Goal: Task Accomplishment & Management: Manage account settings

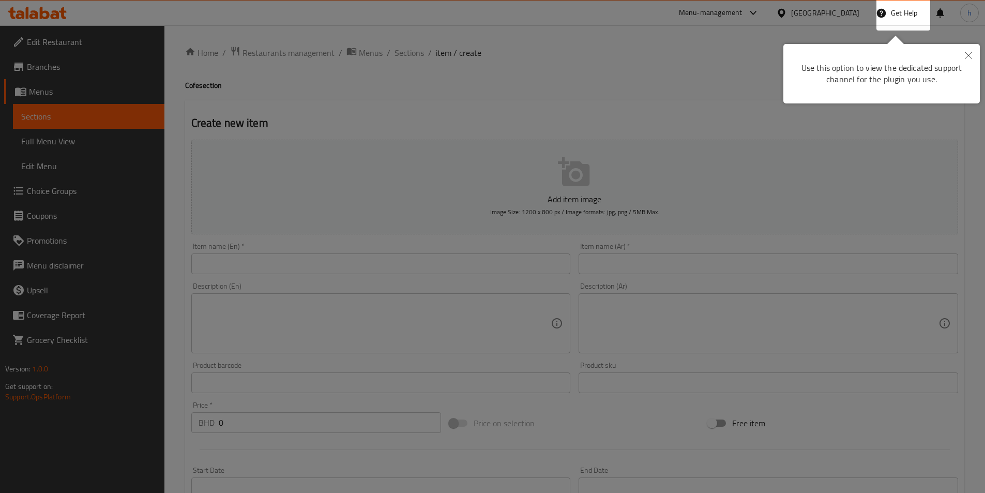
click at [971, 56] on icon "Close" at bounding box center [967, 55] width 7 height 7
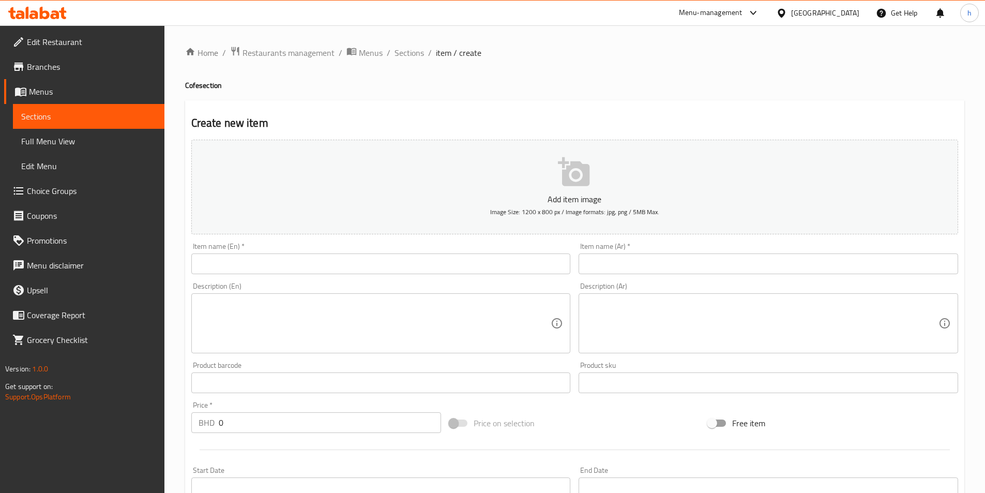
click at [846, 18] on div "Bahrain" at bounding box center [825, 12] width 68 height 11
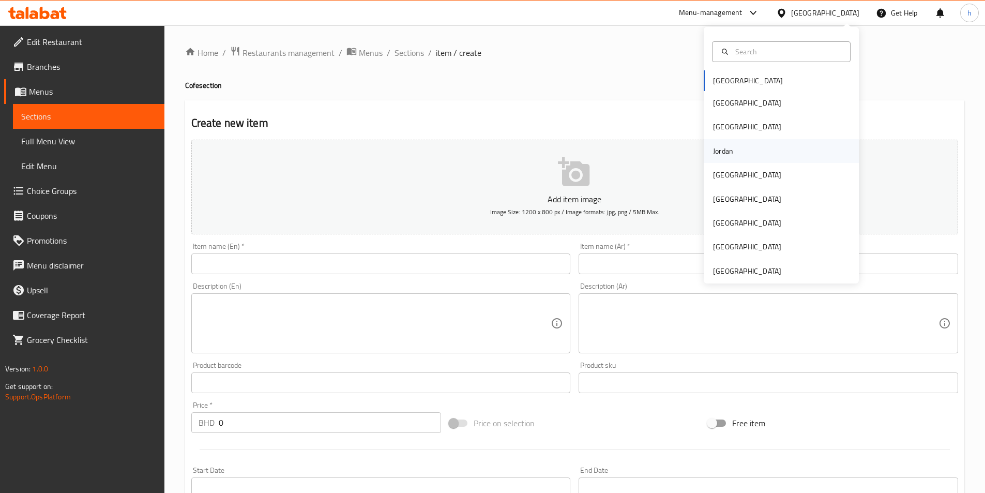
click at [713, 155] on div "Jordan" at bounding box center [723, 150] width 20 height 11
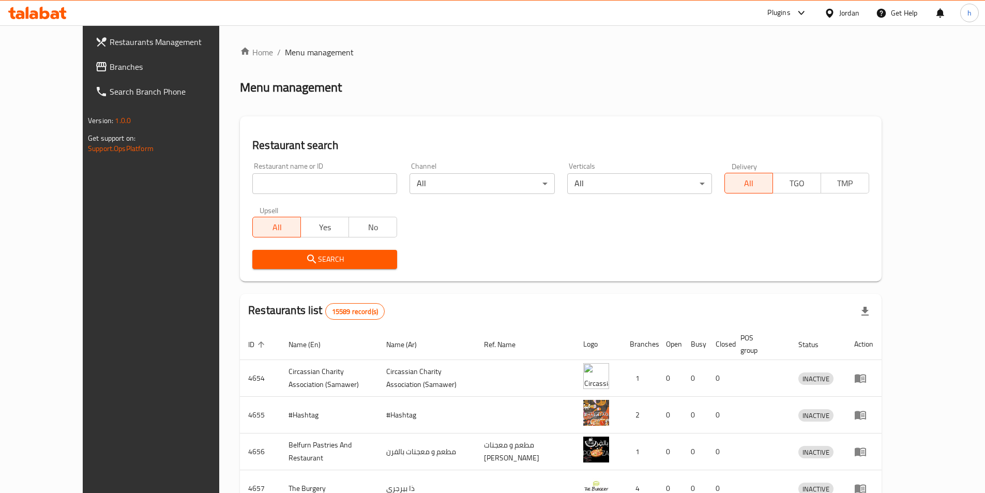
click at [45, 10] on icon at bounding box center [37, 13] width 58 height 12
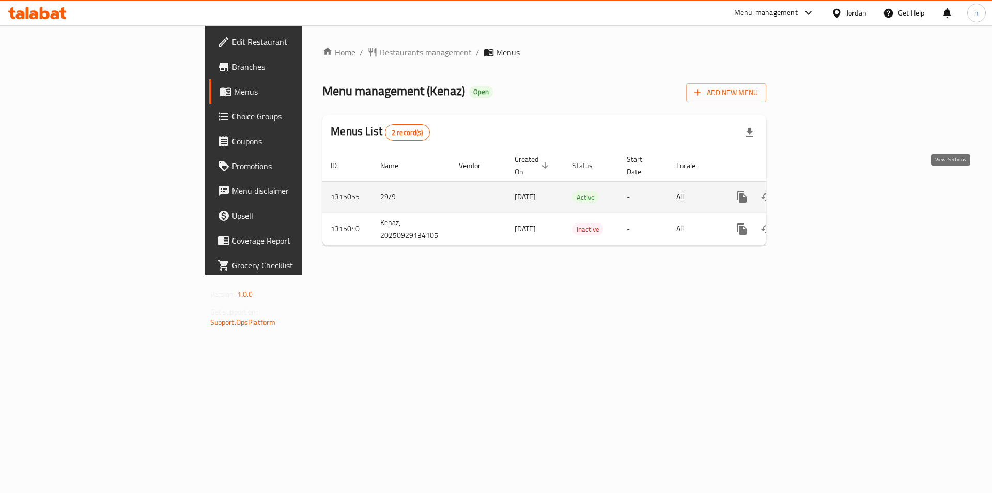
click at [823, 191] on icon "enhanced table" at bounding box center [816, 197] width 12 height 12
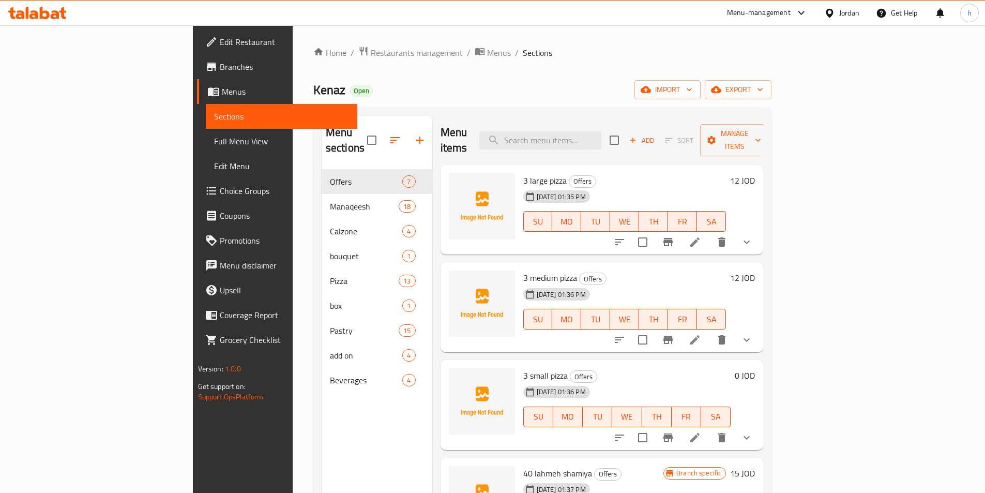
click at [222, 94] on span "Menus" at bounding box center [285, 91] width 127 height 12
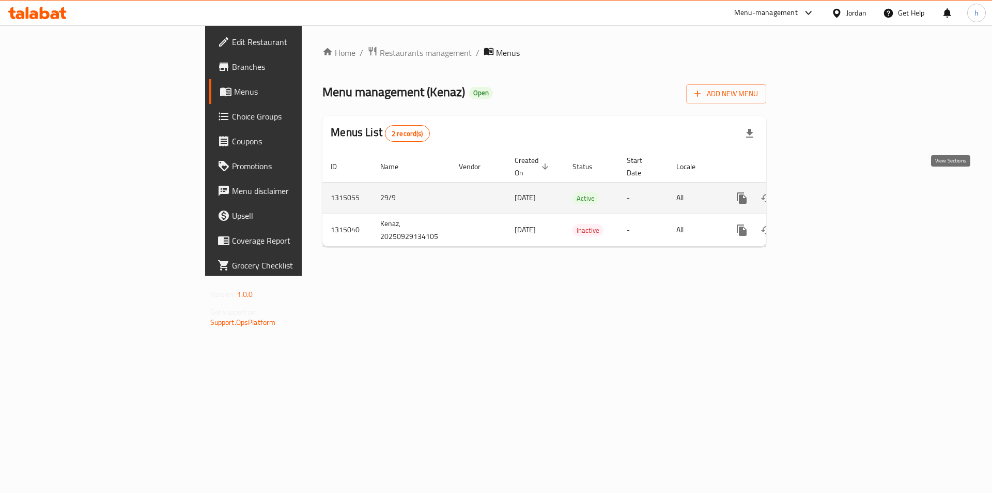
click at [821, 193] on icon "enhanced table" at bounding box center [816, 197] width 9 height 9
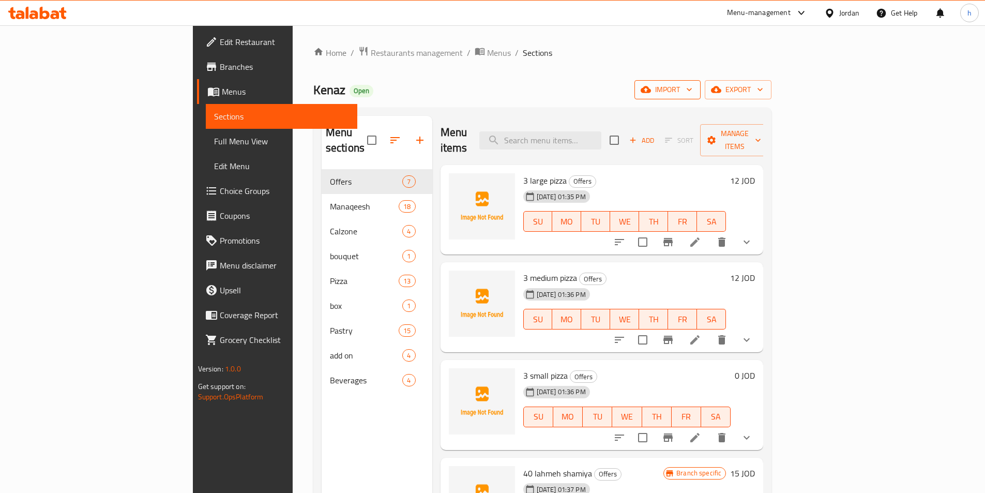
click at [692, 89] on icon "button" at bounding box center [688, 89] width 5 height 3
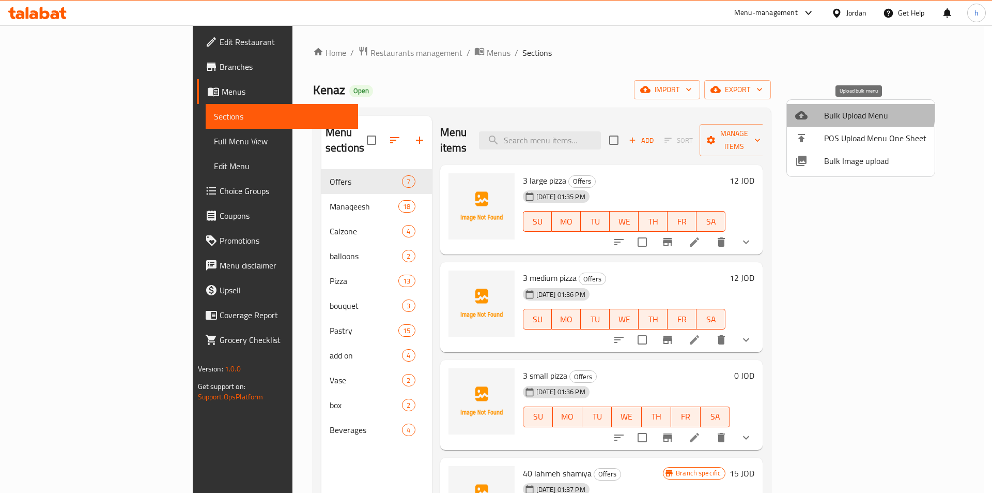
click at [850, 112] on span "Bulk Upload Menu" at bounding box center [875, 115] width 102 height 12
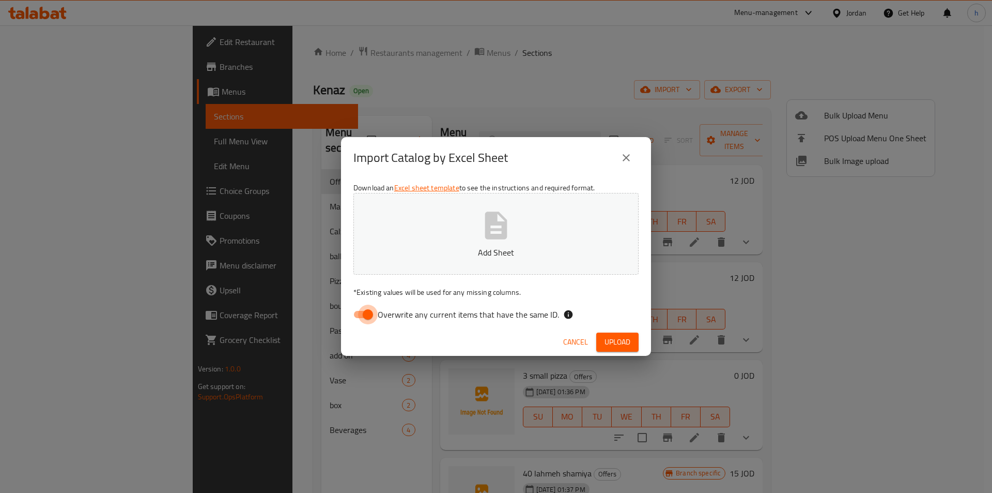
click at [360, 315] on input "Overwrite any current items that have the same ID." at bounding box center [368, 314] width 59 height 20
checkbox input "false"
click at [632, 346] on button "Upload" at bounding box center [617, 341] width 42 height 19
click at [618, 336] on span "Upload" at bounding box center [618, 341] width 26 height 13
click at [632, 155] on icon "close" at bounding box center [626, 157] width 12 height 12
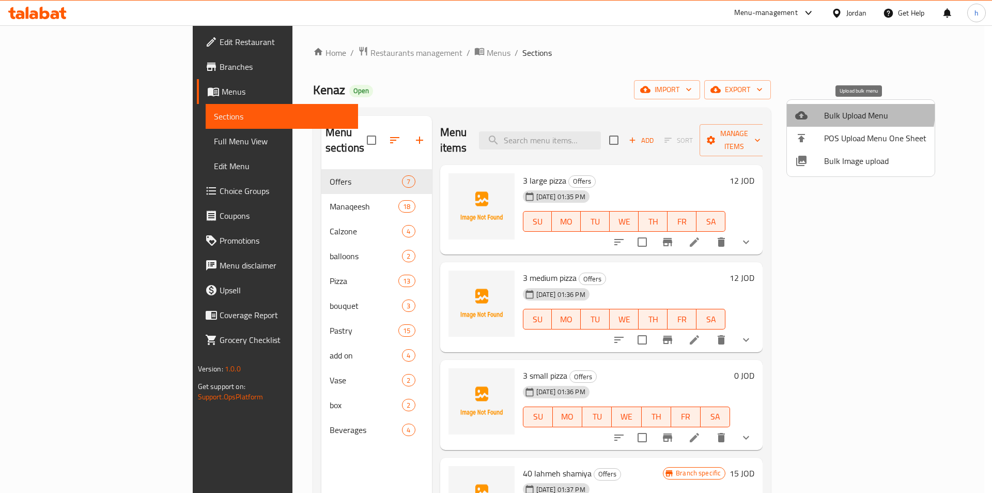
click at [837, 110] on span "Bulk Upload Menu" at bounding box center [875, 115] width 102 height 12
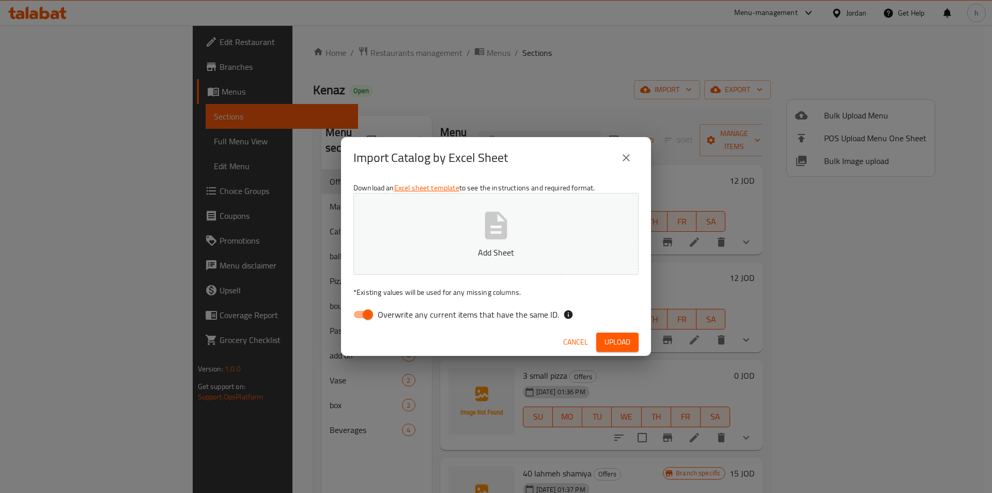
click at [374, 317] on input "Overwrite any current items that have the same ID." at bounding box center [368, 314] width 59 height 20
checkbox input "false"
click at [452, 230] on button "Add Sheet" at bounding box center [496, 234] width 285 height 82
click at [616, 339] on span "Upload" at bounding box center [618, 341] width 26 height 13
click at [624, 166] on button "close" at bounding box center [626, 157] width 25 height 25
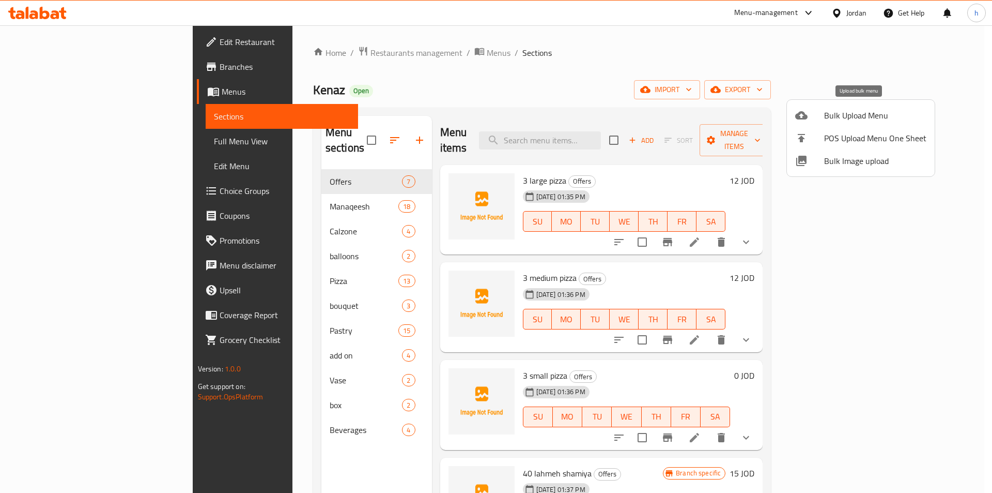
click at [824, 114] on span "Bulk Upload Menu" at bounding box center [875, 115] width 102 height 12
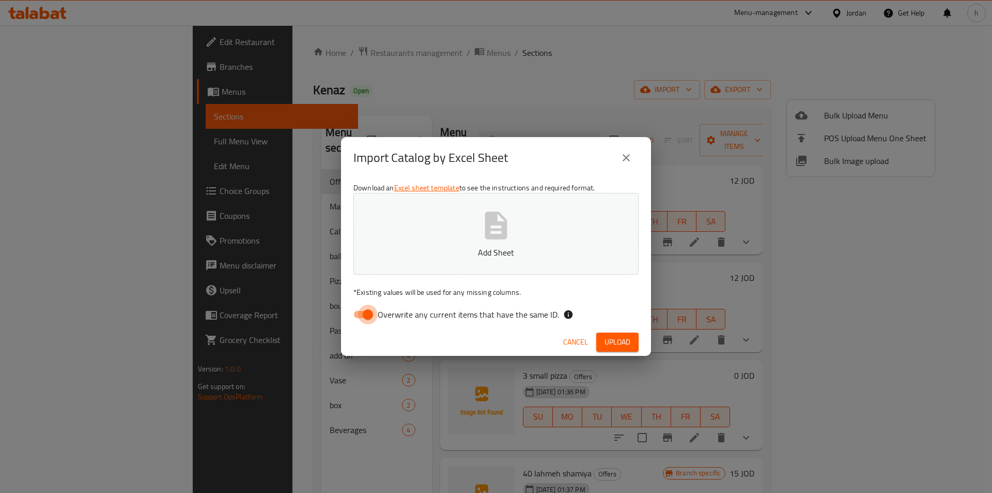
click at [368, 318] on input "Overwrite any current items that have the same ID." at bounding box center [368, 314] width 59 height 20
checkbox input "false"
click at [495, 244] on button "Add Sheet" at bounding box center [496, 234] width 285 height 82
click at [601, 341] on button "Upload" at bounding box center [617, 341] width 42 height 19
click at [634, 340] on button "Upload" at bounding box center [617, 341] width 42 height 19
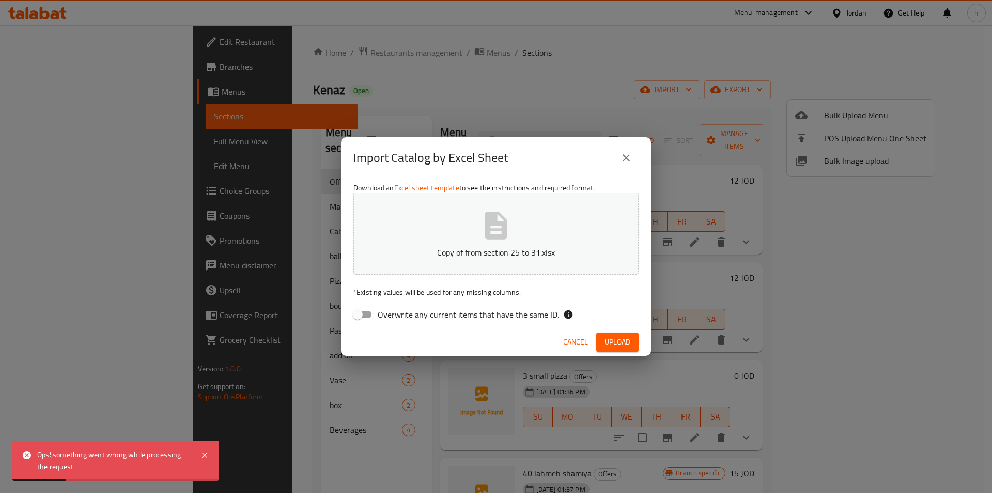
click at [624, 159] on icon "close" at bounding box center [626, 157] width 12 height 12
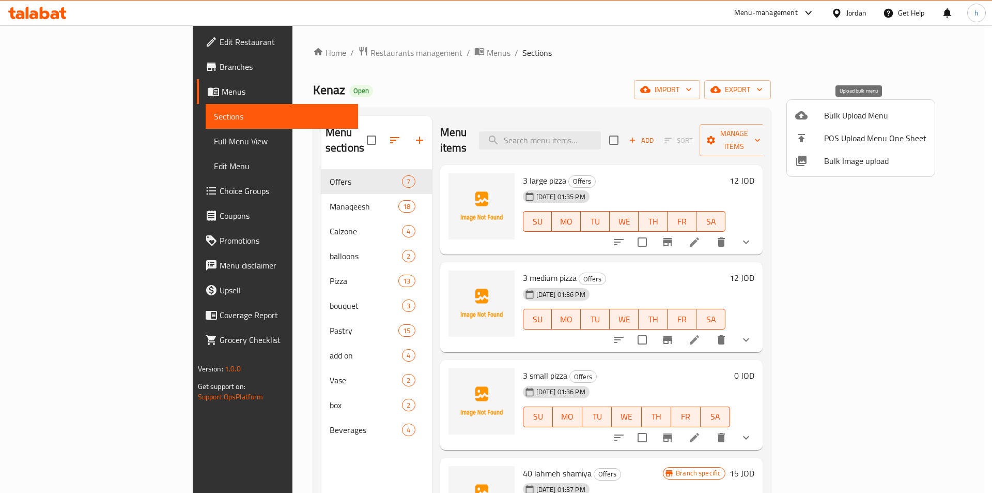
click at [841, 111] on span "Bulk Upload Menu" at bounding box center [875, 115] width 102 height 12
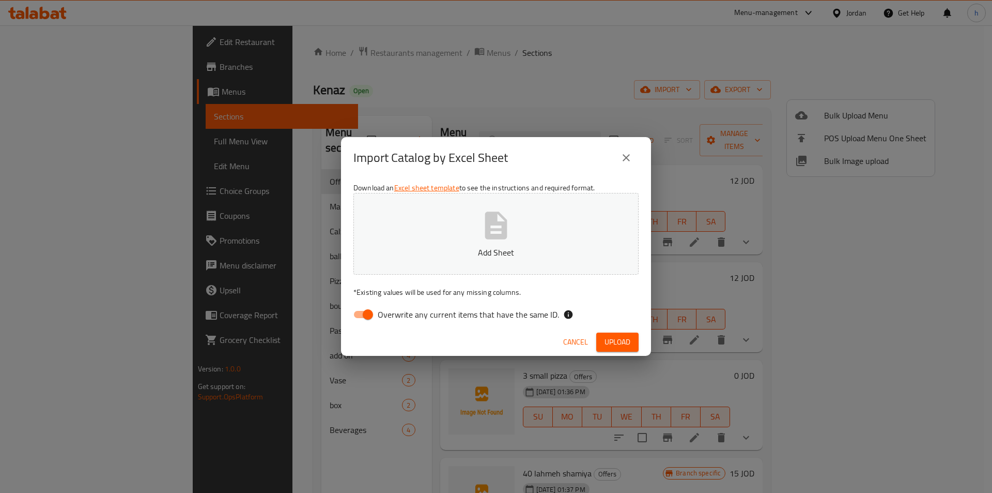
click at [363, 316] on input "Overwrite any current items that have the same ID." at bounding box center [368, 314] width 59 height 20
checkbox input "false"
click at [512, 212] on icon "button" at bounding box center [496, 225] width 33 height 33
click at [618, 342] on span "Upload" at bounding box center [618, 341] width 26 height 13
click at [633, 160] on button "close" at bounding box center [626, 157] width 25 height 25
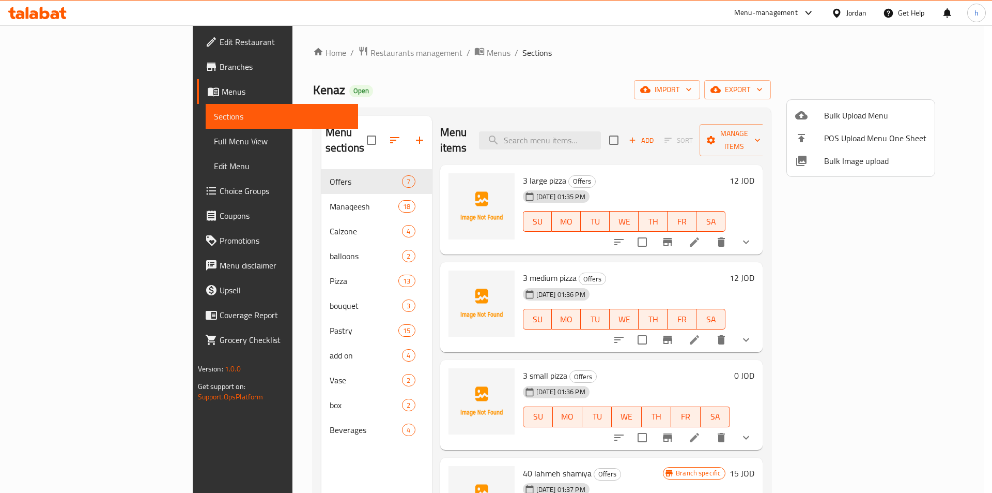
click at [836, 112] on span "Bulk Upload Menu" at bounding box center [875, 115] width 102 height 12
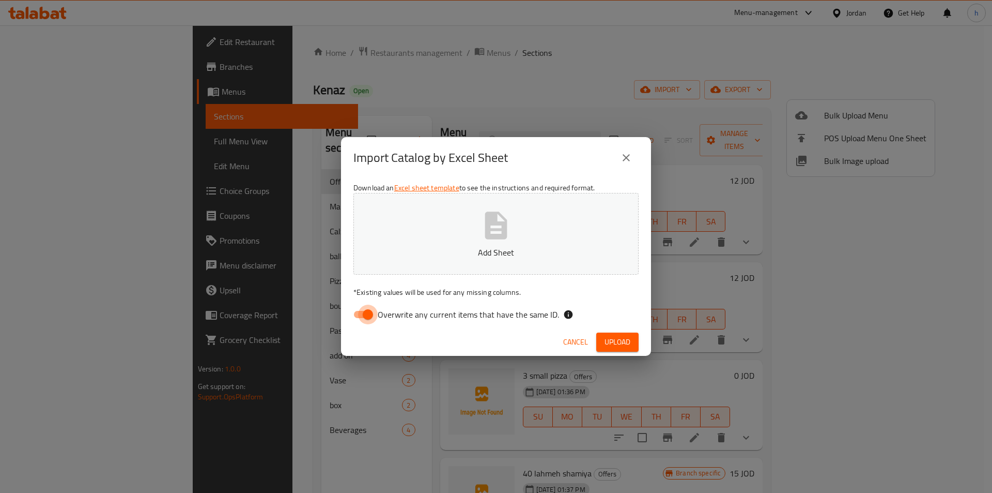
click at [368, 314] on input "Overwrite any current items that have the same ID." at bounding box center [368, 314] width 59 height 20
checkbox input "false"
click at [491, 225] on icon "button" at bounding box center [496, 224] width 22 height 27
click at [621, 344] on span "Upload" at bounding box center [618, 341] width 26 height 13
click at [631, 164] on button "close" at bounding box center [626, 157] width 25 height 25
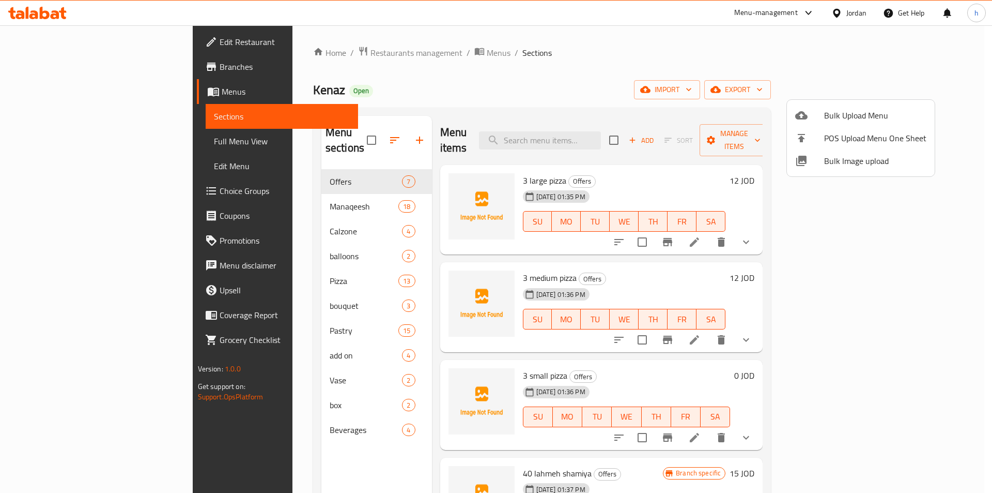
drag, startPoint x: 0, startPoint y: 175, endPoint x: 3, endPoint y: 137, distance: 38.3
click at [3, 137] on div at bounding box center [496, 246] width 992 height 493
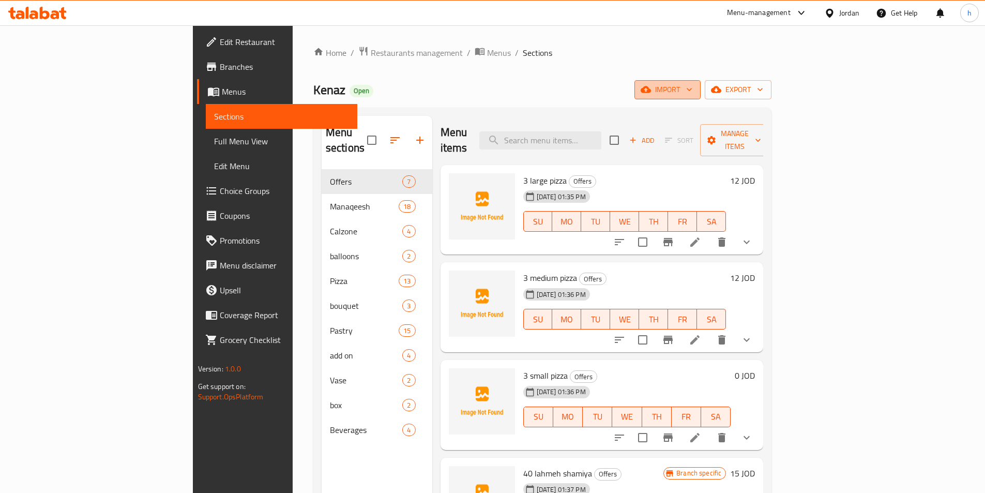
click at [692, 86] on span "import" at bounding box center [667, 89] width 50 height 13
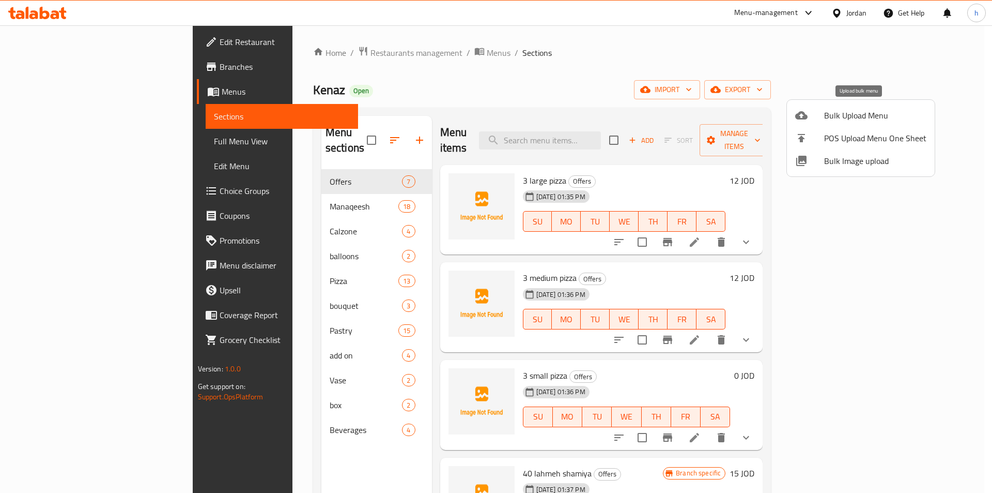
click at [887, 111] on span "Bulk Upload Menu" at bounding box center [875, 115] width 102 height 12
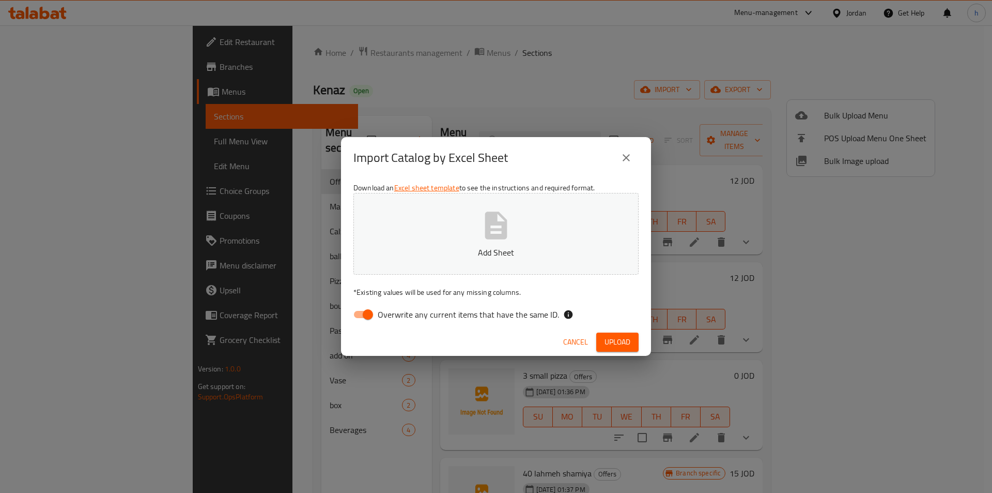
click at [369, 309] on input "Overwrite any current items that have the same ID." at bounding box center [368, 314] width 59 height 20
checkbox input "false"
click at [457, 245] on button "Add Sheet" at bounding box center [496, 234] width 285 height 82
click at [635, 344] on button "Upload" at bounding box center [617, 341] width 42 height 19
click at [623, 339] on span "Upload" at bounding box center [618, 341] width 26 height 13
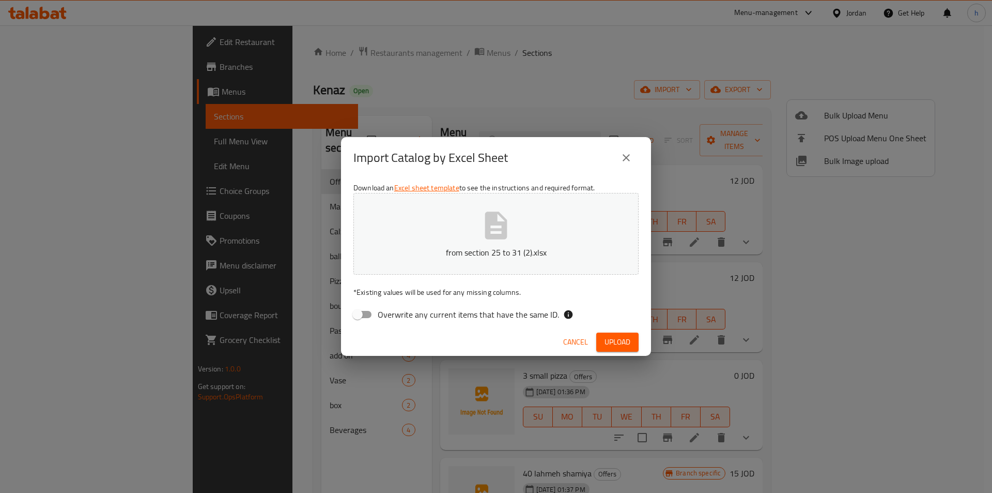
click at [638, 152] on div "Import Catalog by Excel Sheet" at bounding box center [496, 157] width 285 height 25
click at [628, 156] on icon "close" at bounding box center [626, 157] width 7 height 7
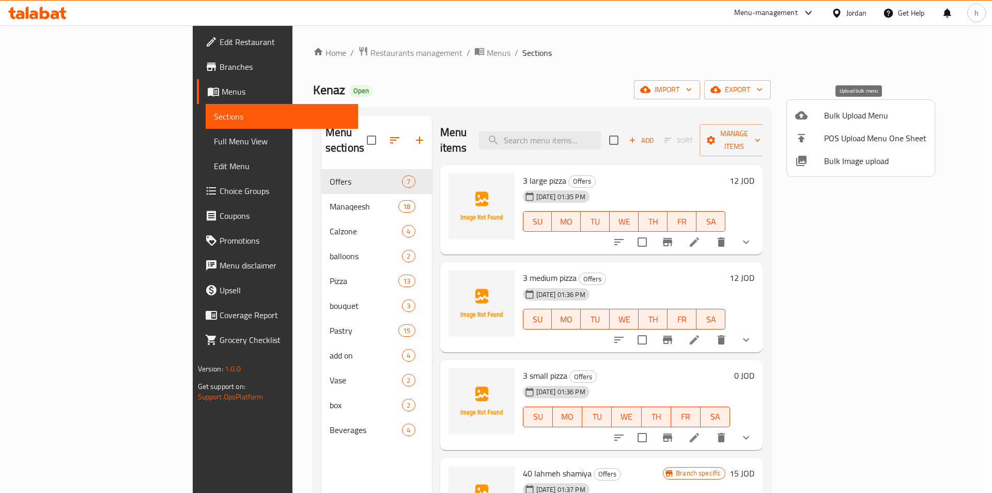
click at [816, 111] on div at bounding box center [809, 115] width 29 height 12
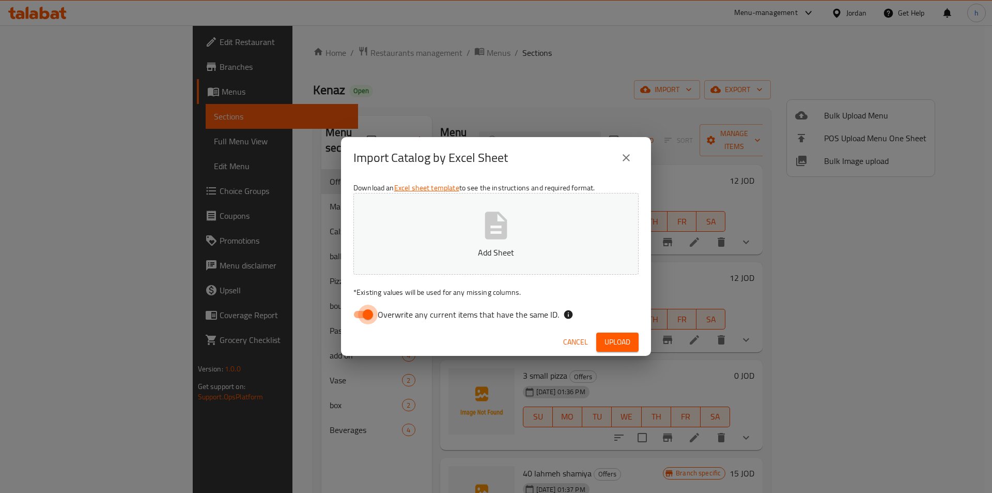
click at [369, 320] on input "Overwrite any current items that have the same ID." at bounding box center [368, 314] width 59 height 20
checkbox input "false"
click at [451, 251] on p "Add Sheet" at bounding box center [496, 252] width 253 height 12
click at [618, 342] on span "Upload" at bounding box center [618, 341] width 26 height 13
click at [623, 155] on icon "close" at bounding box center [626, 157] width 7 height 7
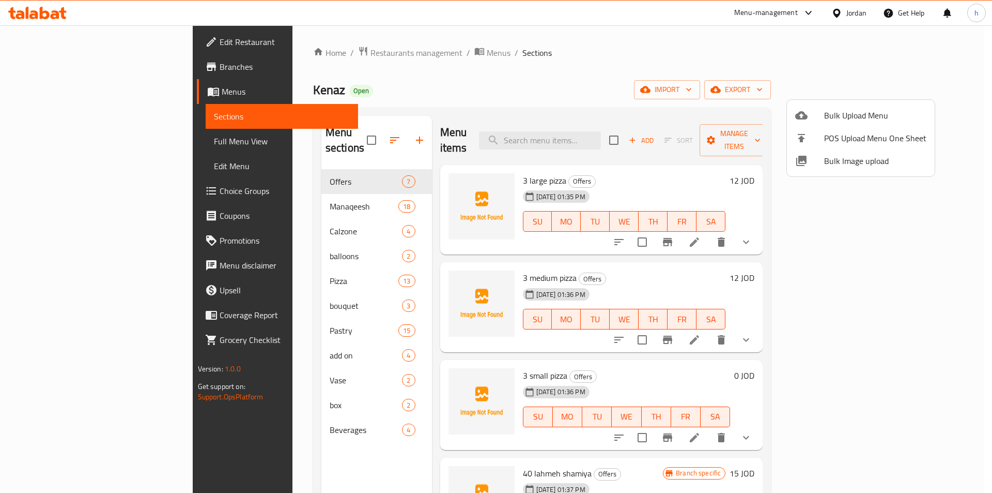
click at [755, 53] on div at bounding box center [496, 246] width 992 height 493
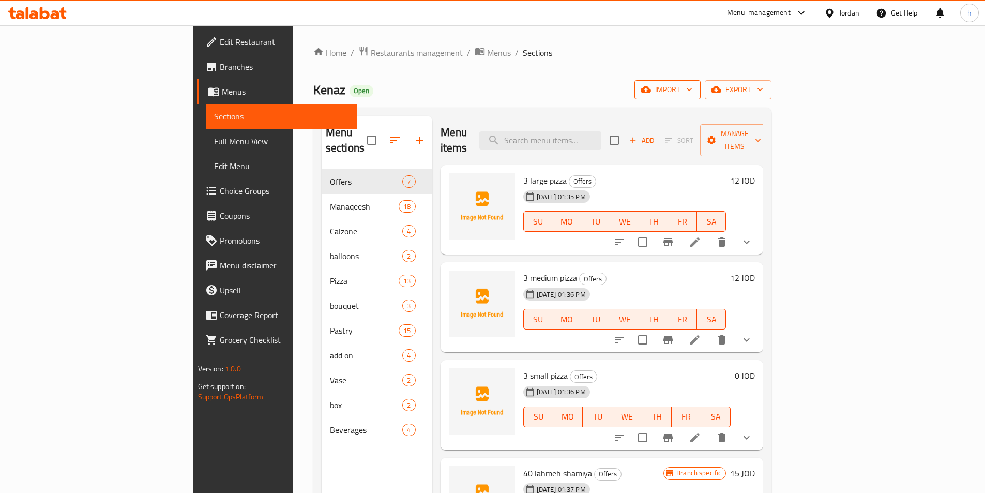
click at [692, 87] on span "import" at bounding box center [667, 89] width 50 height 13
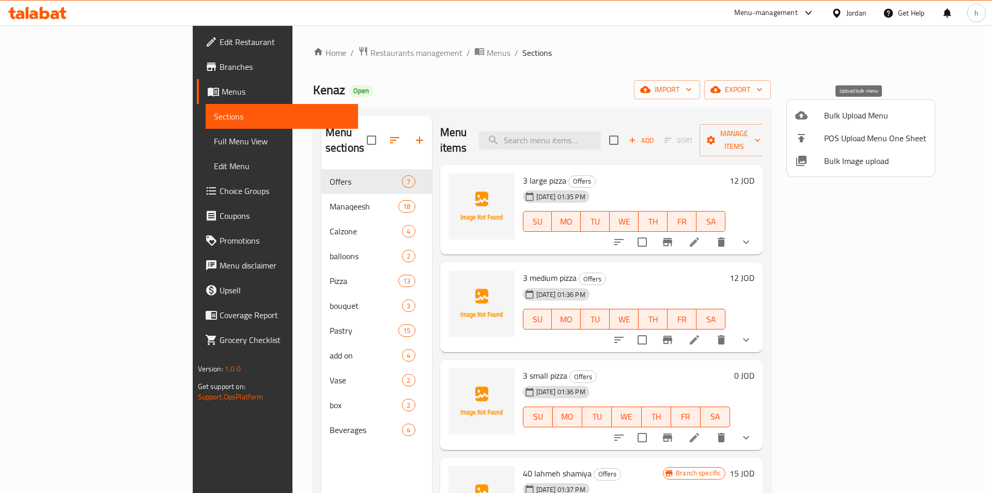
click at [848, 109] on span "Bulk Upload Menu" at bounding box center [875, 115] width 102 height 12
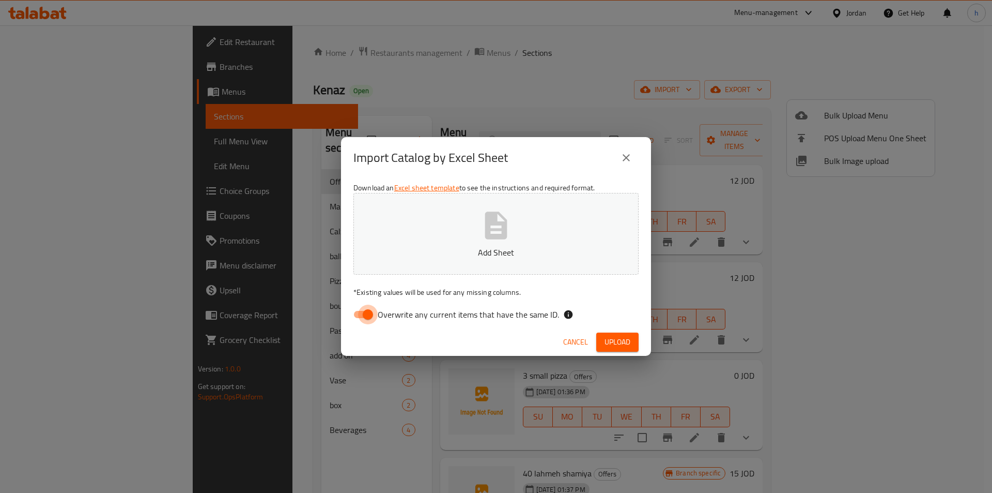
click at [364, 313] on input "Overwrite any current items that have the same ID." at bounding box center [368, 314] width 59 height 20
checkbox input "false"
click at [471, 236] on button "Add Sheet" at bounding box center [496, 234] width 285 height 82
click at [628, 337] on span "Upload" at bounding box center [618, 341] width 26 height 13
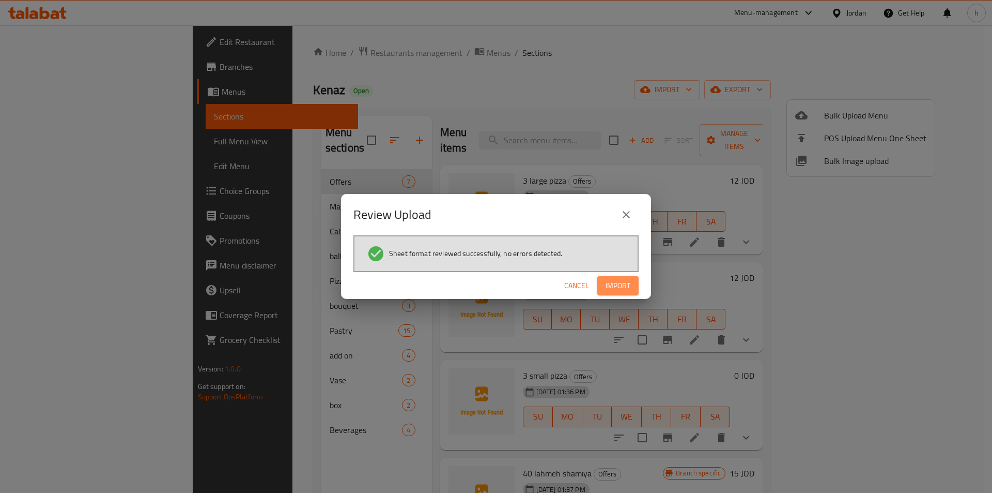
click at [605, 284] on button "Import" at bounding box center [617, 285] width 41 height 19
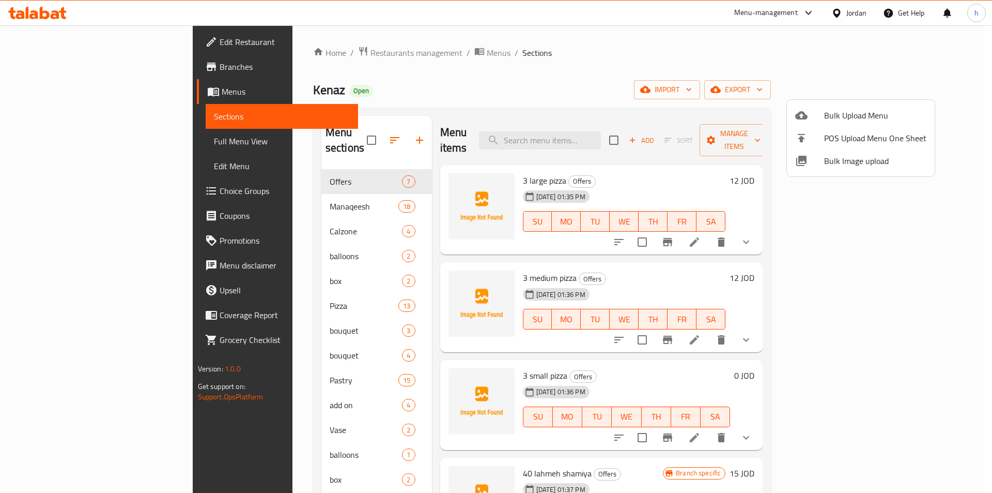
click at [310, 338] on div at bounding box center [496, 246] width 992 height 493
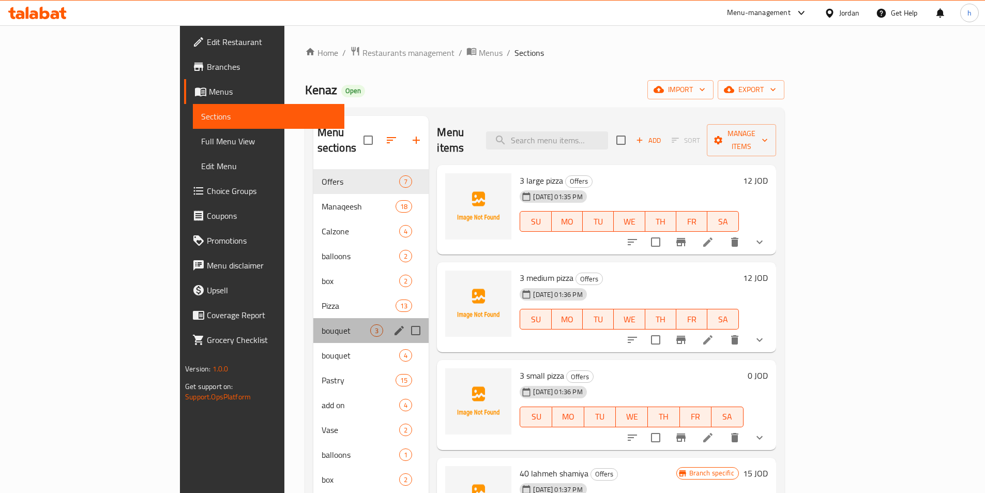
click at [313, 318] on div "bouquet 3" at bounding box center [371, 330] width 116 height 25
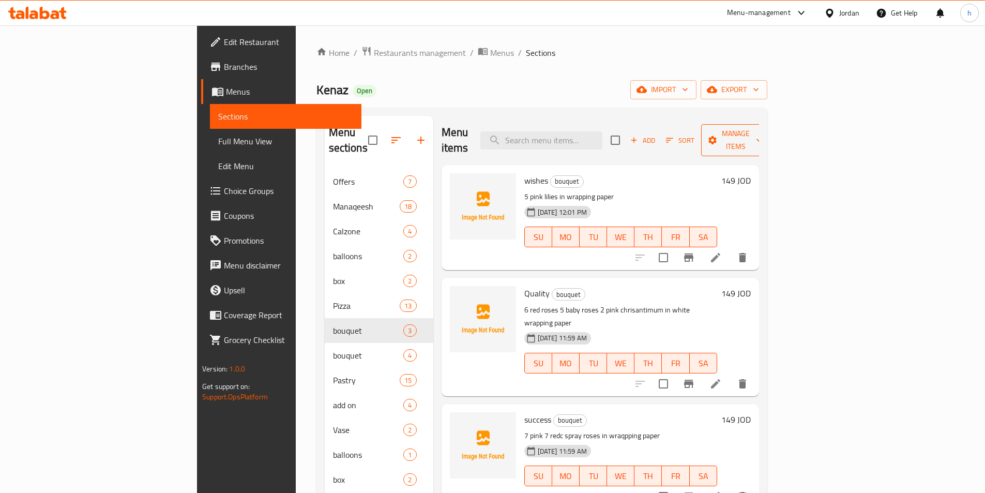
click at [762, 136] on span "Manage items" at bounding box center [735, 140] width 53 height 26
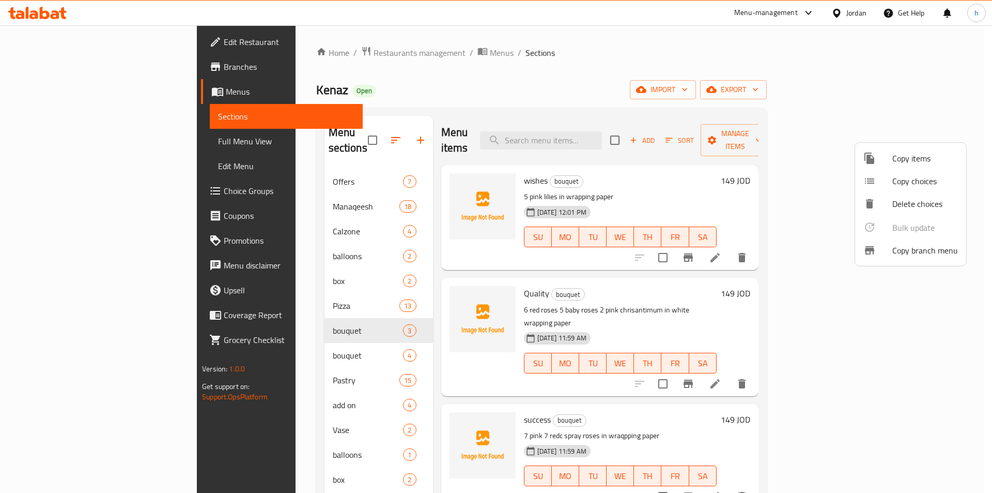
click at [892, 153] on div at bounding box center [878, 158] width 29 height 12
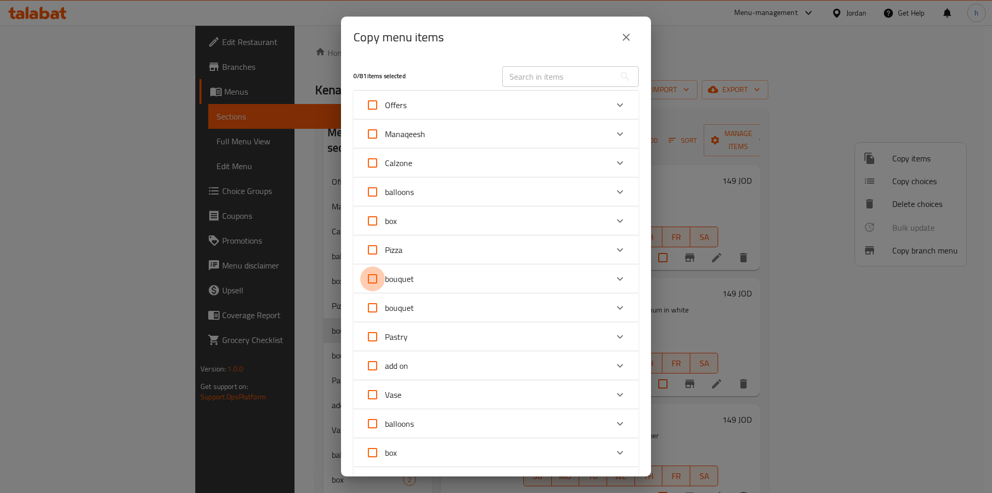
click at [367, 280] on input "bouquet" at bounding box center [372, 278] width 25 height 25
checkbox input "true"
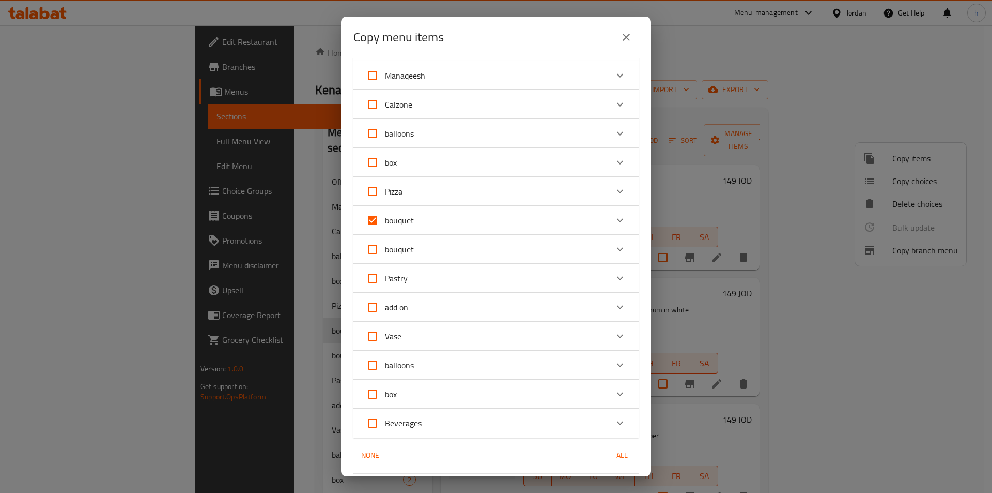
scroll to position [168, 0]
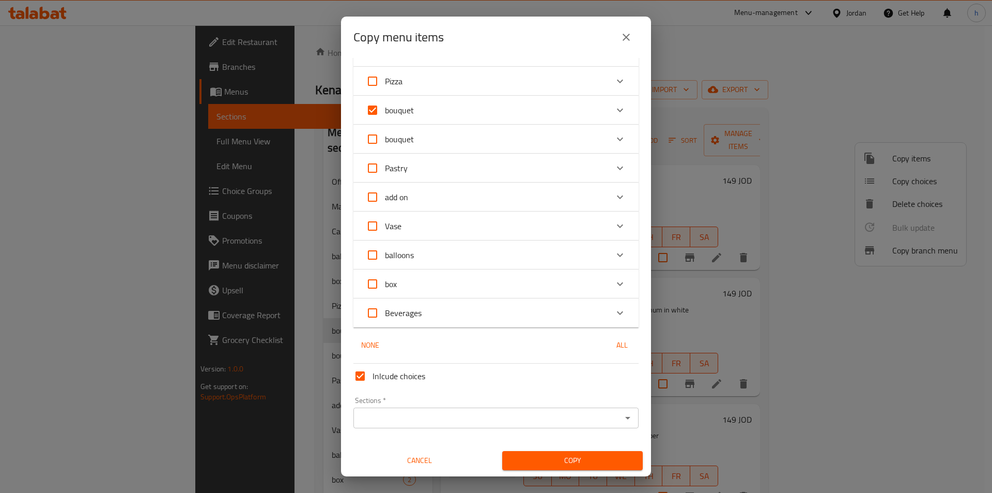
click at [442, 426] on div "Sections *" at bounding box center [496, 417] width 285 height 21
click at [622, 420] on icon "Open" at bounding box center [628, 417] width 12 height 12
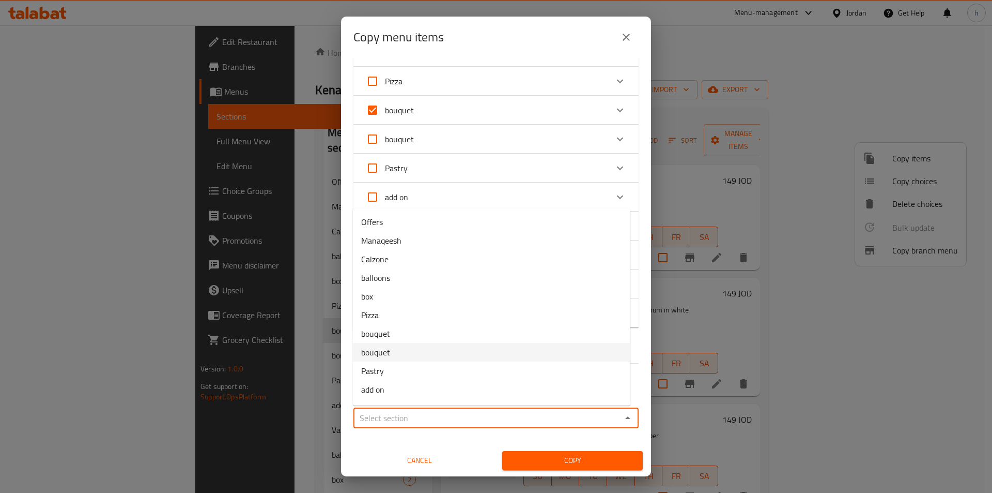
click at [384, 349] on span "bouquet" at bounding box center [375, 352] width 29 height 12
type input "bouquet"
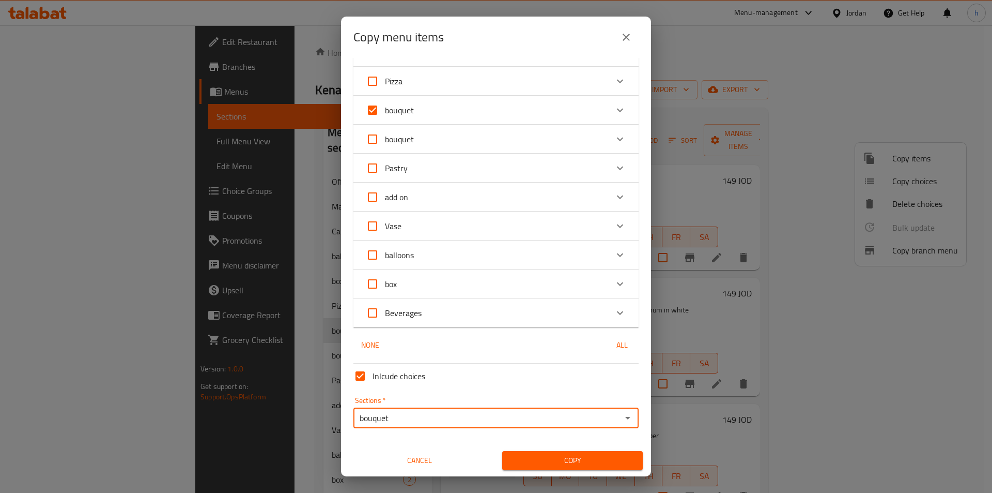
click at [538, 469] on button "Copy" at bounding box center [572, 460] width 141 height 19
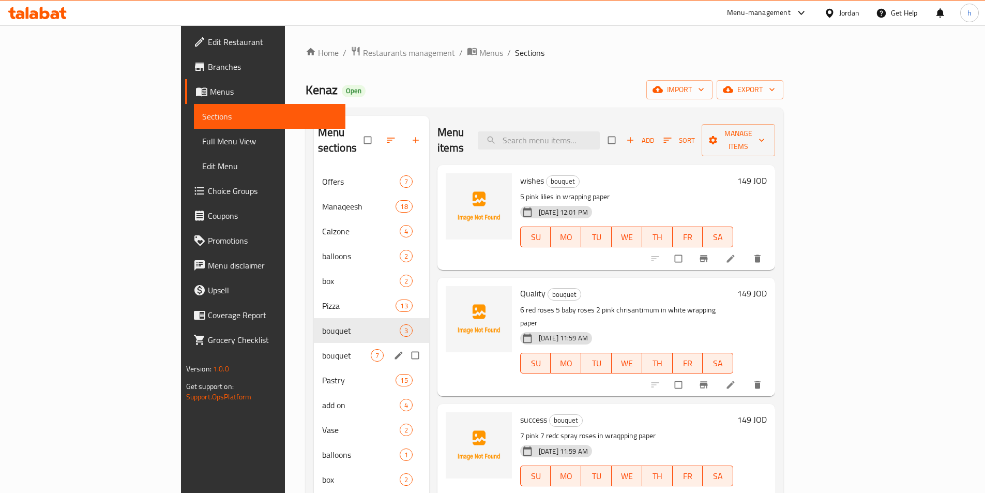
click at [322, 349] on span "bouquet" at bounding box center [346, 355] width 49 height 12
click at [322, 324] on span "bouquet" at bounding box center [346, 330] width 49 height 12
click at [393, 325] on icon "edit" at bounding box center [398, 330] width 10 height 10
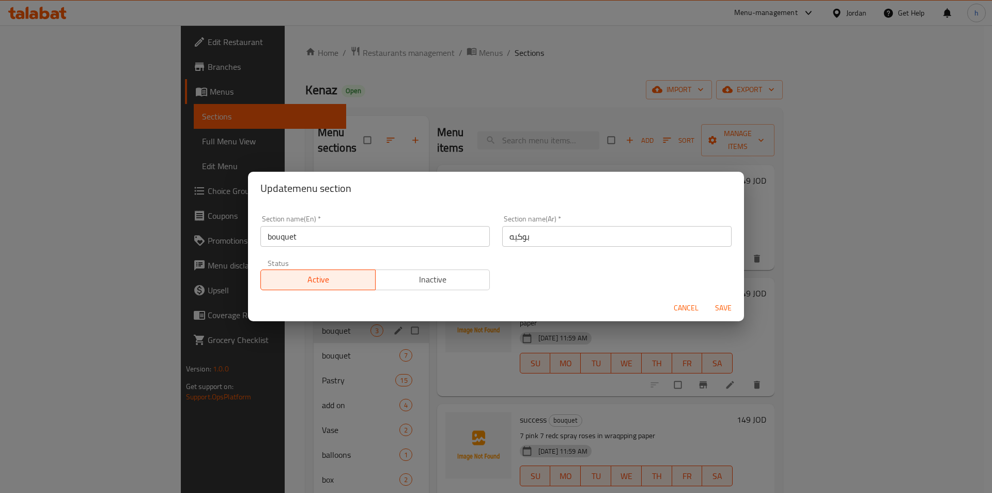
click at [546, 89] on div "Update menu section Section name(En)   * bouquet Section name(En) * Section nam…" at bounding box center [496, 246] width 992 height 493
click at [693, 309] on span "Cancel" at bounding box center [686, 307] width 25 height 13
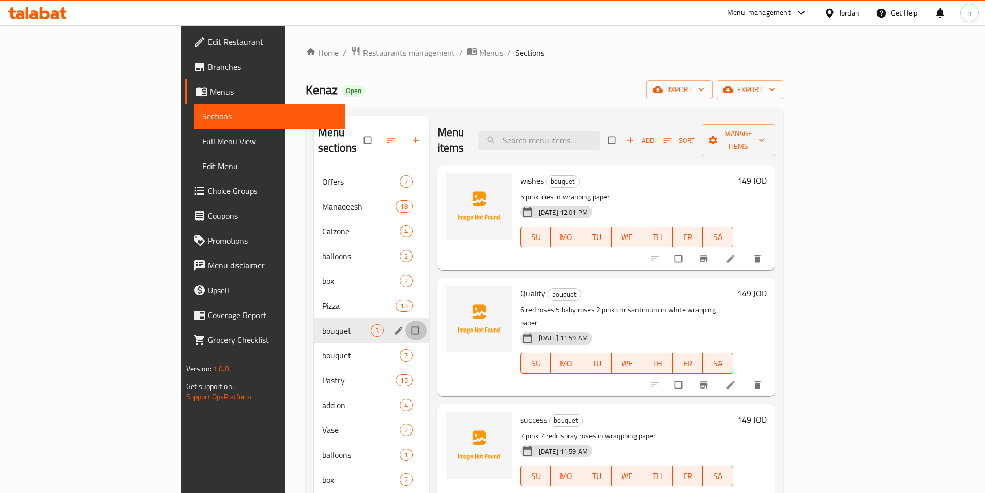
click at [405, 320] on input "Menu sections" at bounding box center [416, 330] width 22 height 20
checkbox input "true"
click at [378, 135] on icon "button" at bounding box center [383, 140] width 10 height 10
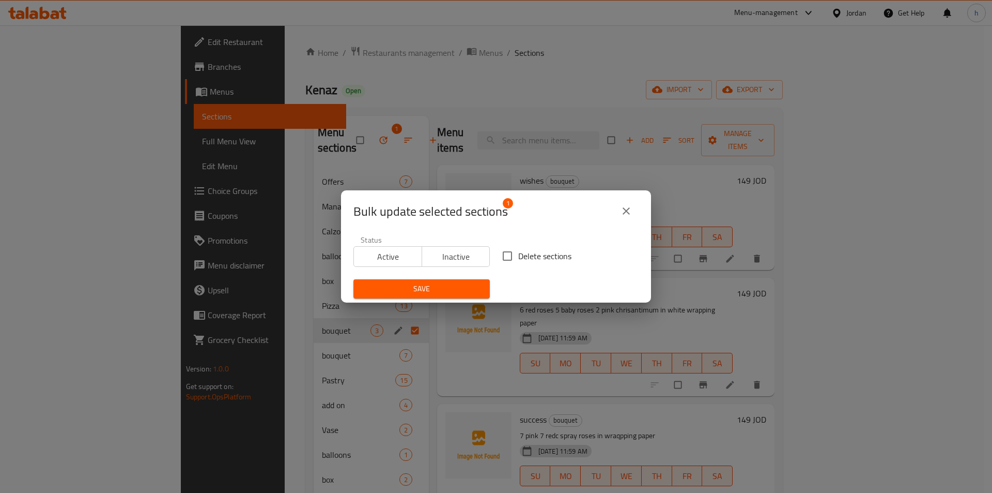
click at [502, 250] on input "Delete sections" at bounding box center [508, 256] width 22 height 22
checkbox input "true"
click at [449, 283] on span "Save" at bounding box center [422, 288] width 120 height 13
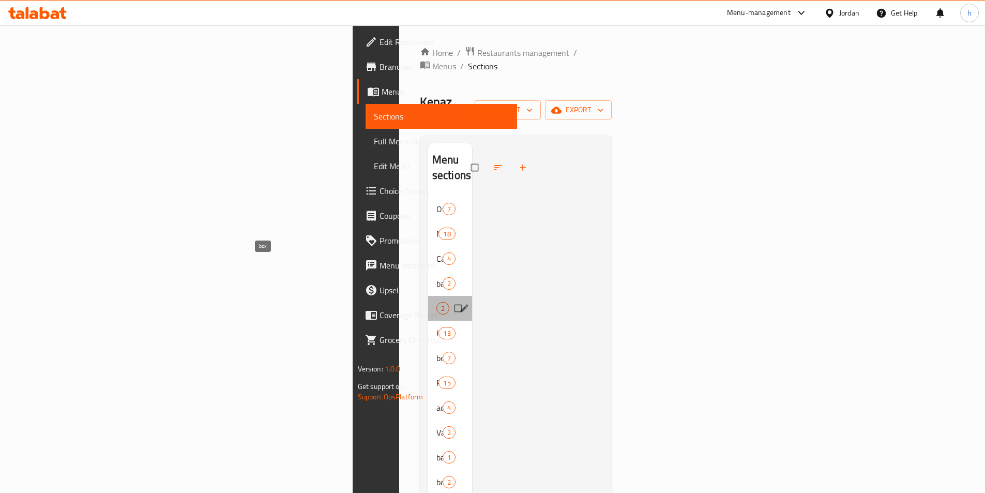
click at [436, 302] on span "box" at bounding box center [436, 308] width 0 height 12
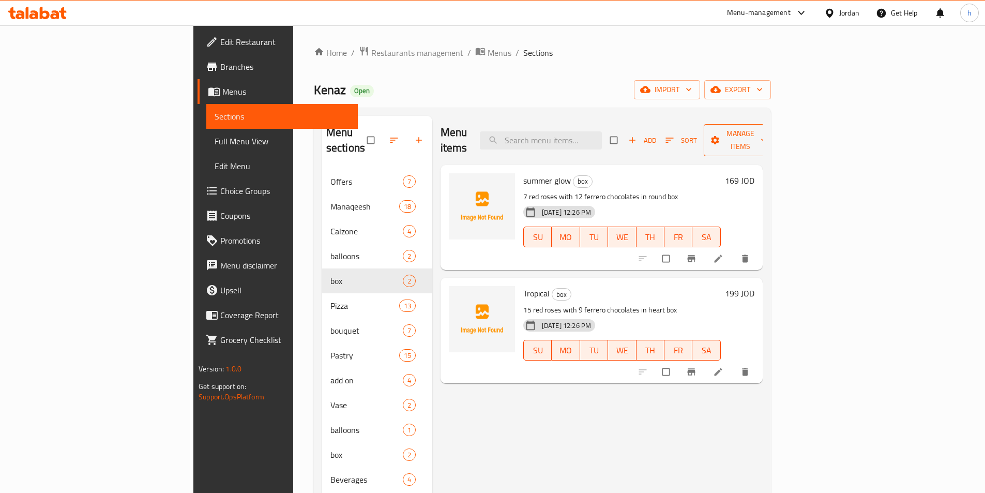
click at [720, 135] on icon "button" at bounding box center [715, 140] width 10 height 10
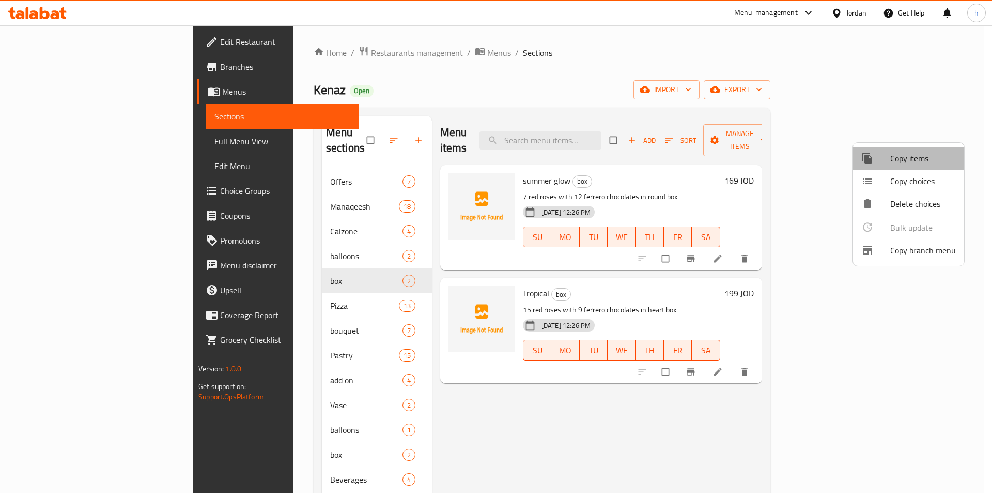
click at [903, 160] on span "Copy items" at bounding box center [923, 158] width 66 height 12
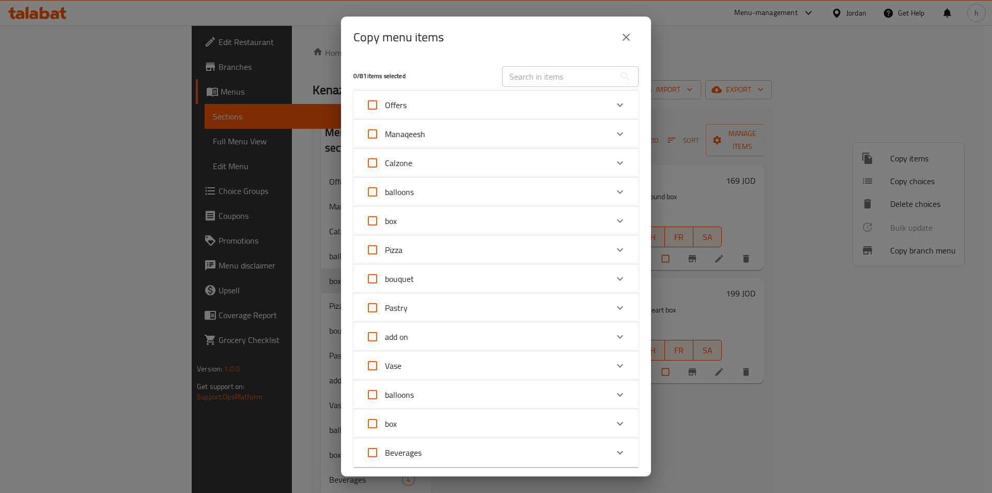
click at [368, 221] on input "box" at bounding box center [372, 220] width 25 height 25
checkbox input "true"
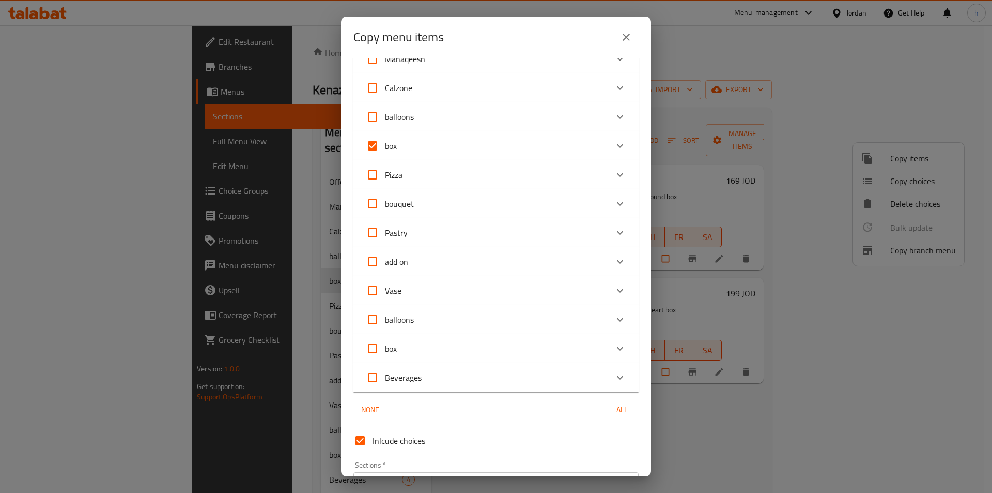
scroll to position [140, 0]
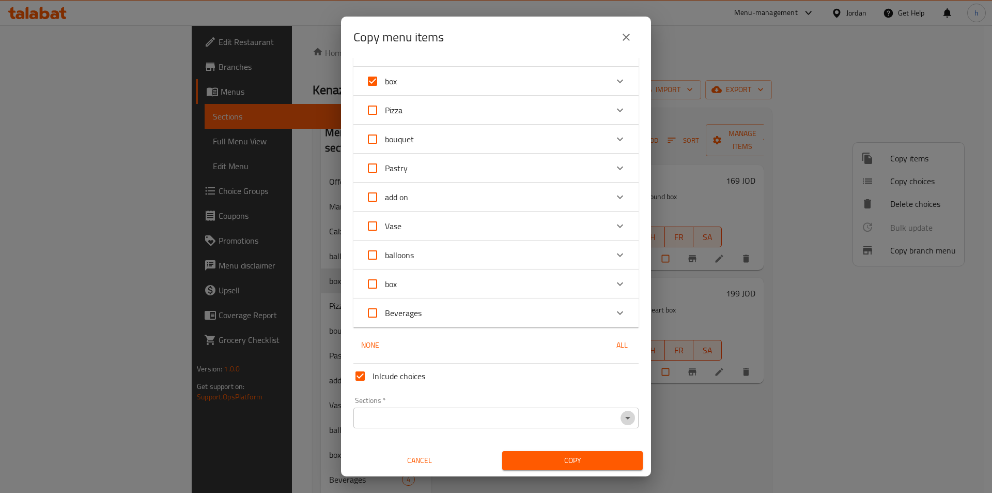
click at [623, 422] on icon "Open" at bounding box center [628, 417] width 12 height 12
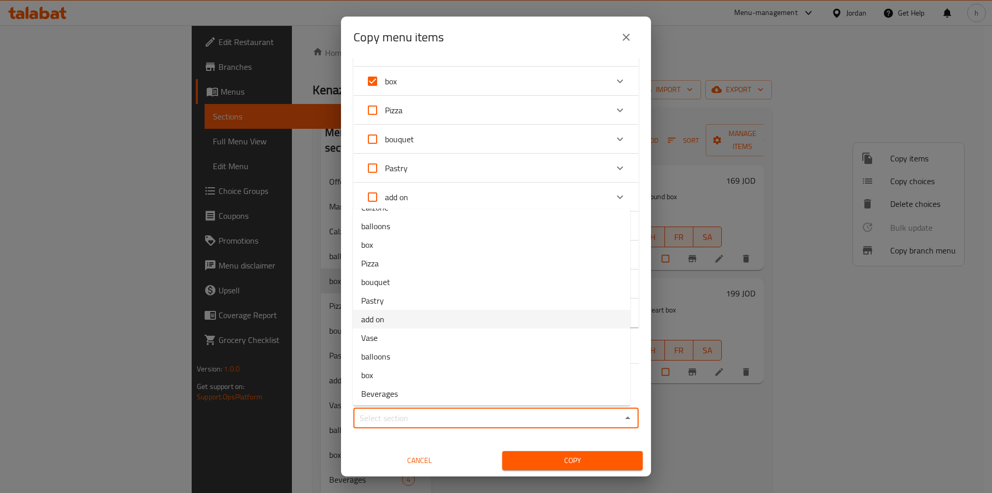
scroll to position [53, 0]
click at [364, 368] on span "box" at bounding box center [367, 373] width 12 height 12
type input "box"
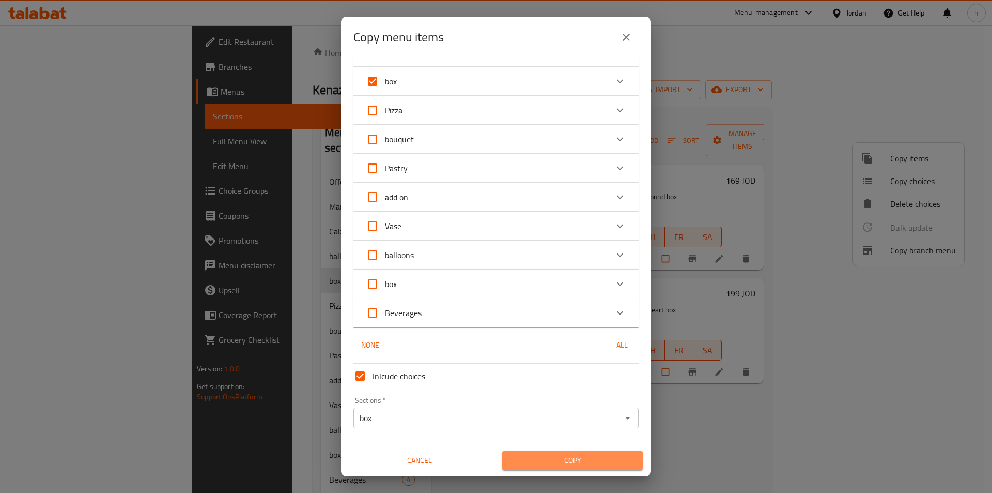
click at [569, 466] on span "Copy" at bounding box center [573, 460] width 124 height 13
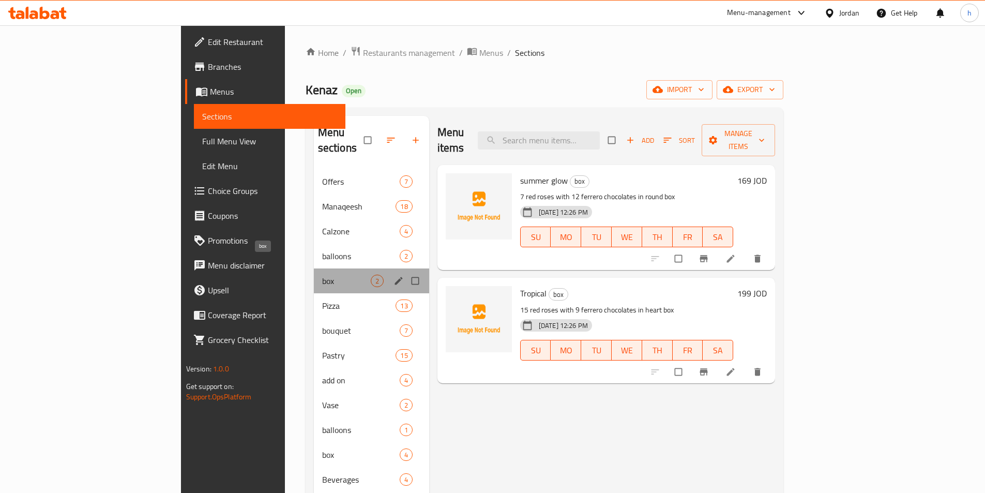
click at [322, 274] on span "box" at bounding box center [346, 280] width 49 height 12
click at [345, 268] on div "box 2" at bounding box center [371, 280] width 115 height 25
click at [394, 277] on icon "edit" at bounding box center [398, 281] width 8 height 8
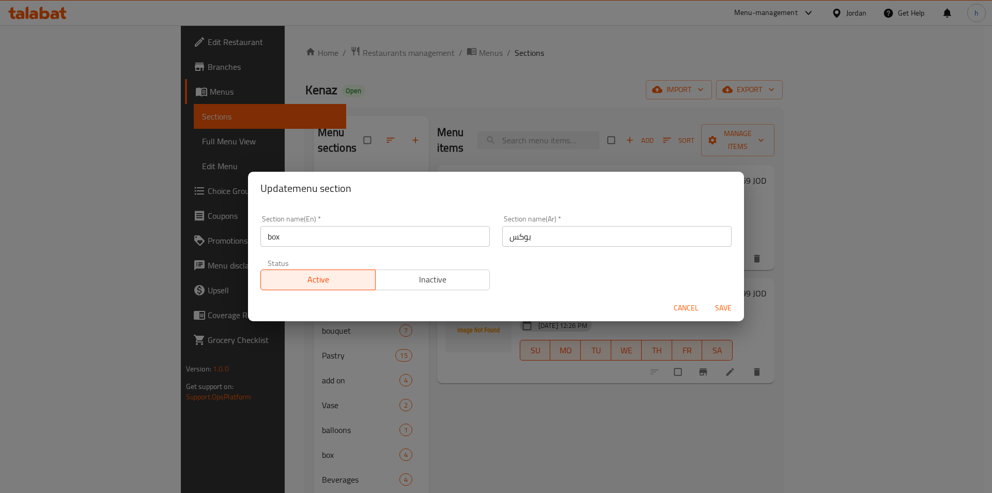
click at [511, 417] on div "Update menu section Section name(En)   * box Section name(En) * Section name(Ar…" at bounding box center [496, 246] width 992 height 493
click at [693, 305] on span "Cancel" at bounding box center [686, 307] width 25 height 13
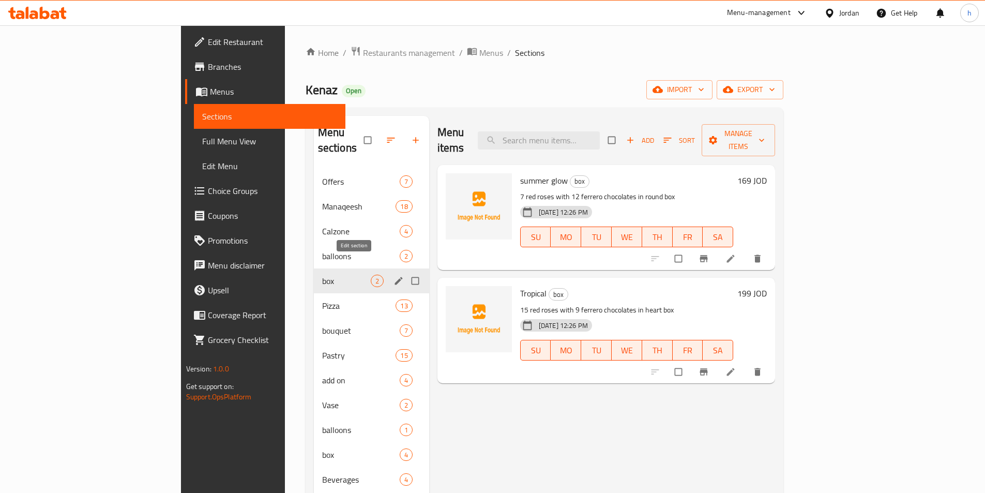
click at [394, 277] on icon "edit" at bounding box center [398, 281] width 8 height 8
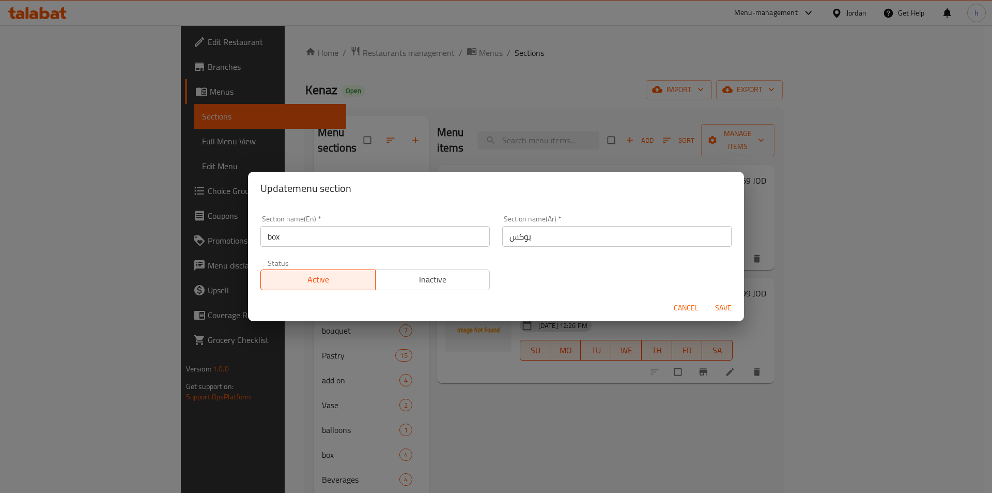
click at [622, 404] on div "Update menu section Section name(En)   * box Section name(En) * Section name(Ar…" at bounding box center [496, 246] width 992 height 493
click at [686, 299] on button "Cancel" at bounding box center [686, 307] width 33 height 19
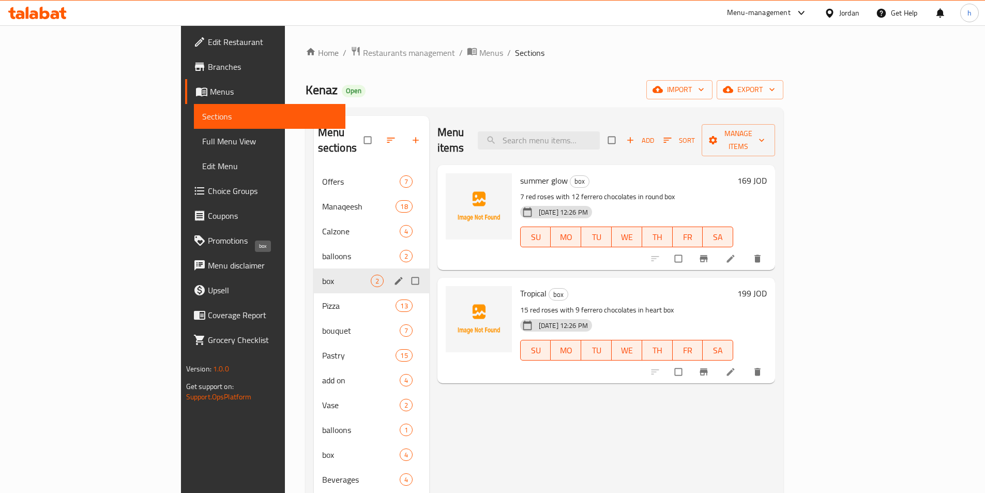
click at [322, 274] on span "box" at bounding box center [346, 280] width 49 height 12
click at [405, 271] on input "Menu sections" at bounding box center [416, 281] width 22 height 20
checkbox input "true"
click at [378, 135] on icon "button" at bounding box center [383, 140] width 10 height 10
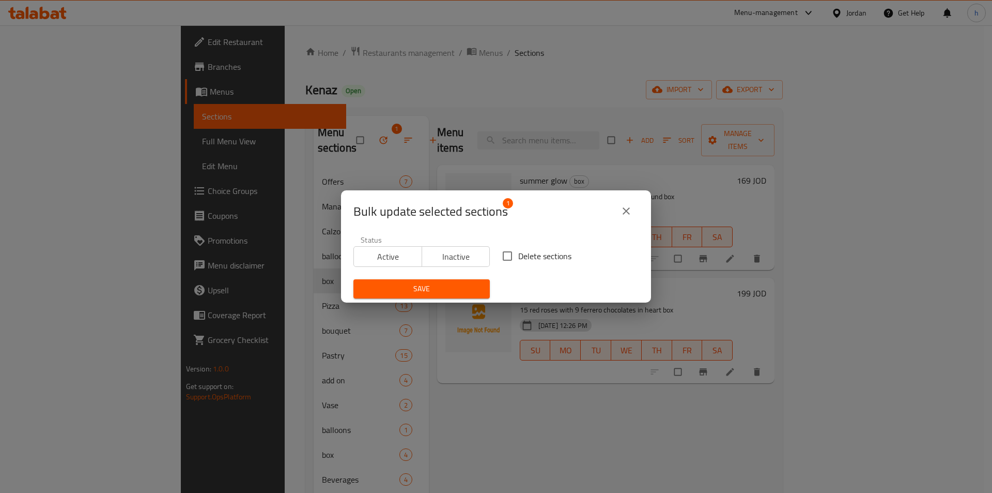
click at [504, 261] on input "Delete sections" at bounding box center [508, 256] width 22 height 22
checkbox input "true"
click at [452, 282] on span "Save" at bounding box center [422, 288] width 120 height 13
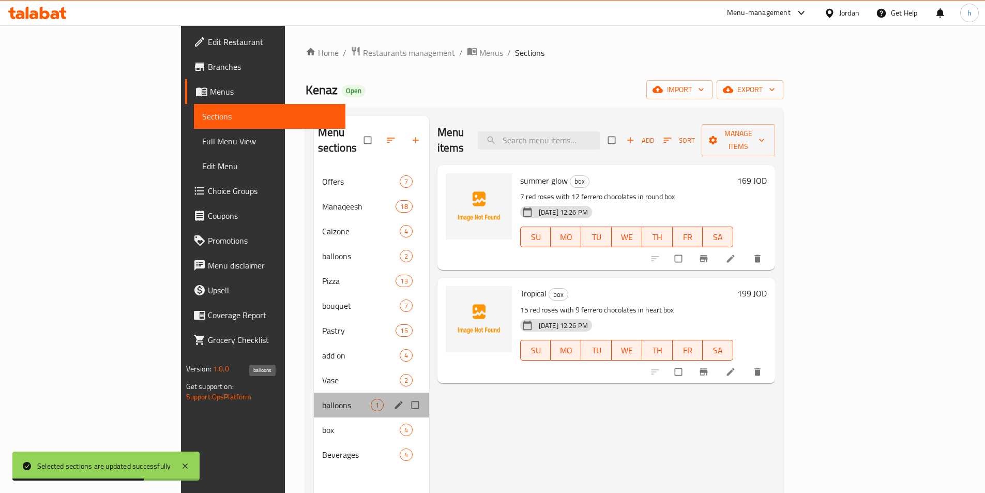
click at [322, 398] on span "balloons" at bounding box center [346, 404] width 49 height 12
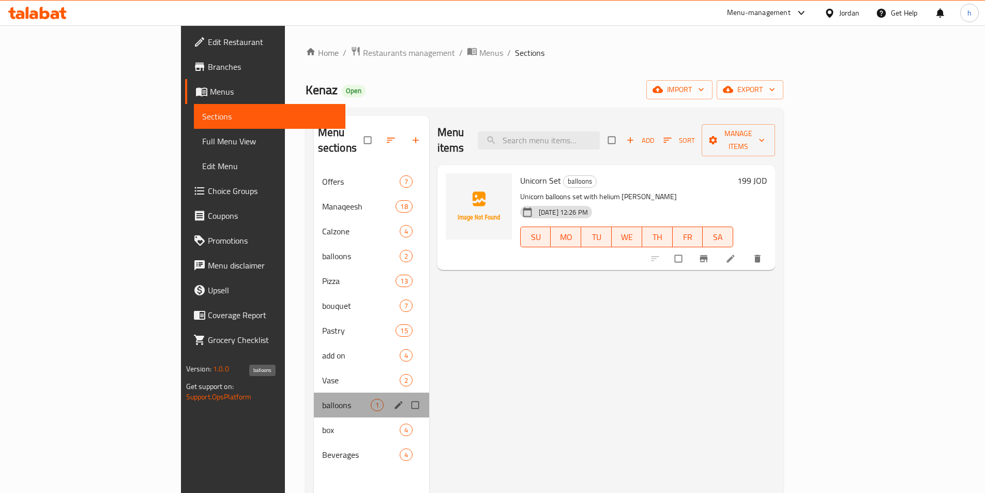
click at [322, 398] on span "balloons" at bounding box center [346, 404] width 49 height 12
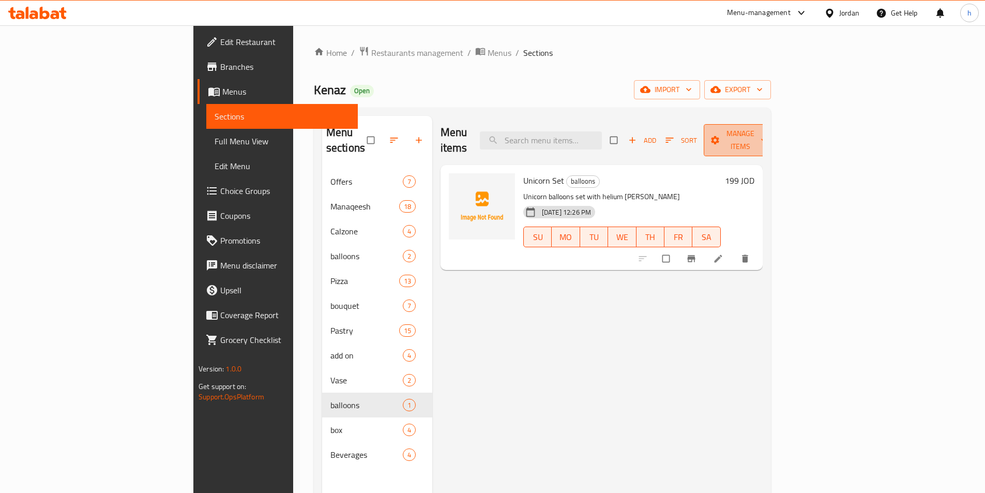
click at [769, 136] on span "Manage items" at bounding box center [740, 140] width 57 height 26
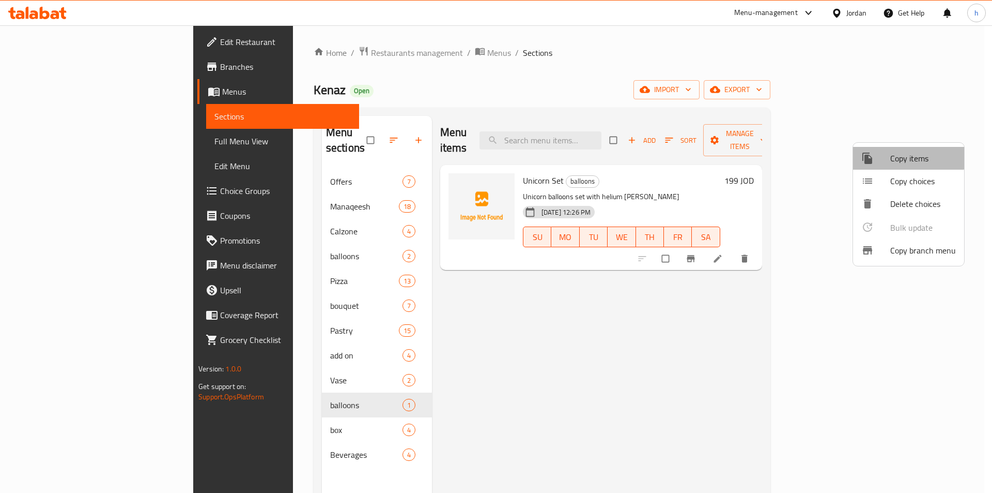
click at [900, 152] on span "Copy items" at bounding box center [923, 158] width 66 height 12
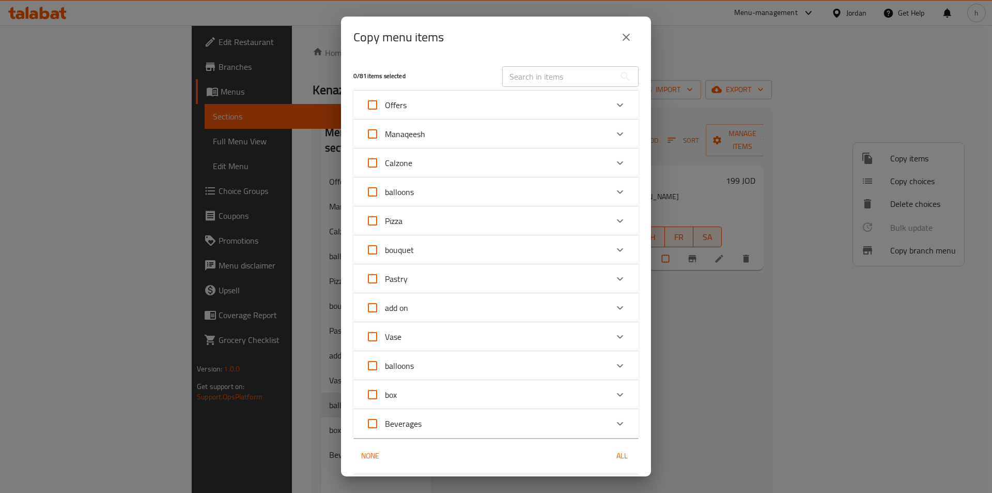
click at [370, 192] on input "balloons" at bounding box center [372, 191] width 25 height 25
checkbox input "true"
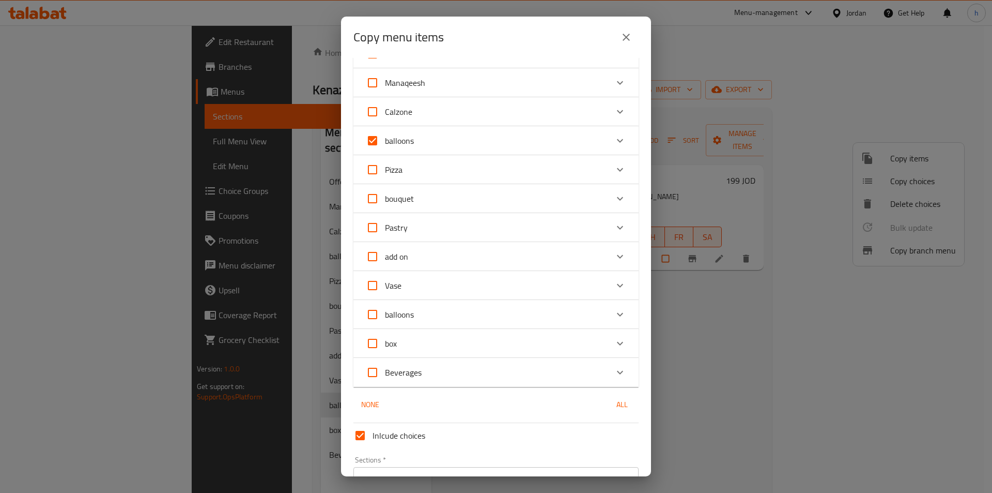
scroll to position [111, 0]
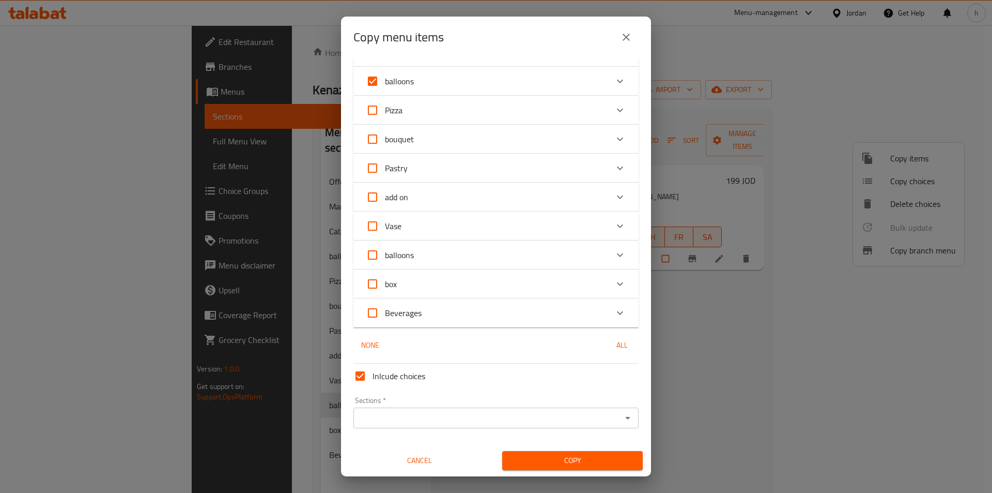
click at [414, 416] on input "Sections   *" at bounding box center [488, 417] width 262 height 14
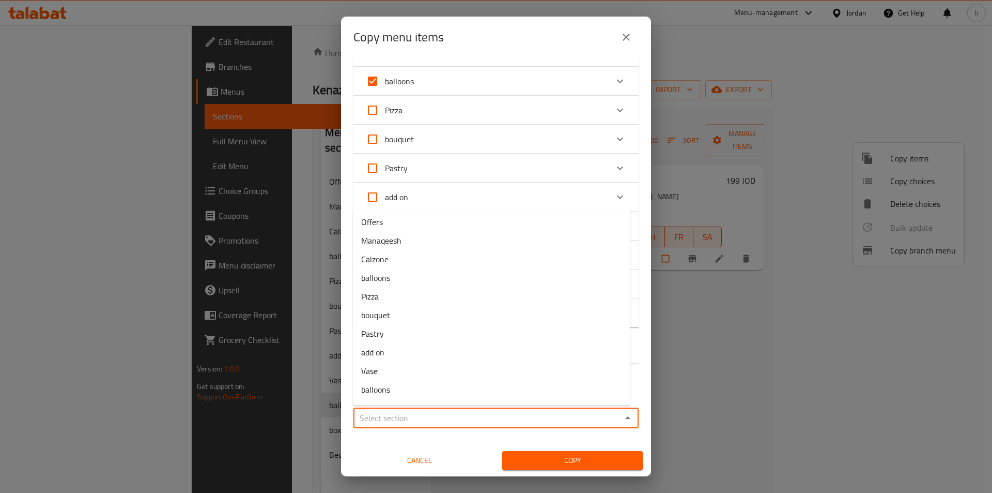
click at [623, 418] on icon "Close" at bounding box center [628, 417] width 12 height 12
click at [623, 418] on icon "Open" at bounding box center [628, 417] width 12 height 12
click at [395, 390] on li "balloons" at bounding box center [492, 389] width 278 height 19
type input "balloons"
click at [540, 458] on span "Copy" at bounding box center [573, 460] width 124 height 13
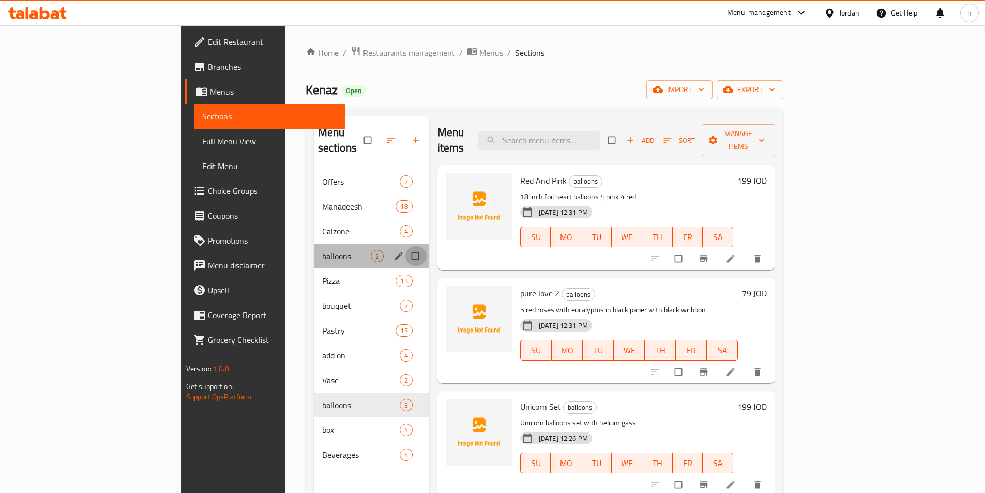
click at [405, 246] on input "Menu sections" at bounding box center [416, 256] width 22 height 20
checkbox input "true"
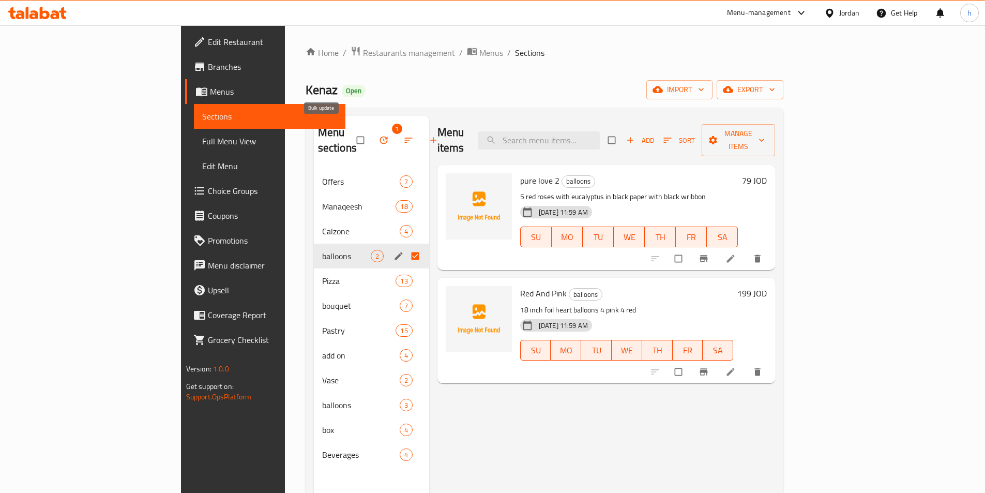
click at [372, 131] on button "button" at bounding box center [384, 140] width 25 height 23
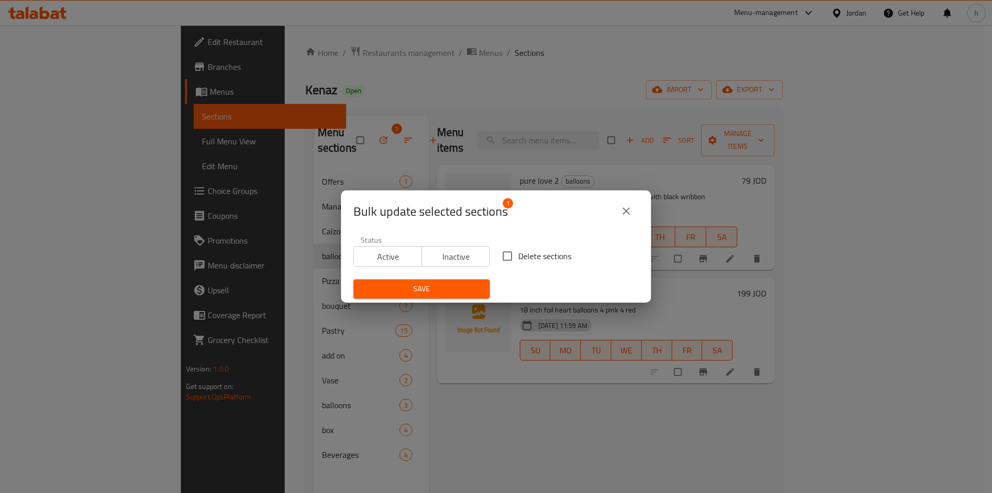
click at [508, 258] on input "Delete sections" at bounding box center [508, 256] width 22 height 22
checkbox input "true"
click at [468, 282] on button "Save" at bounding box center [422, 288] width 136 height 19
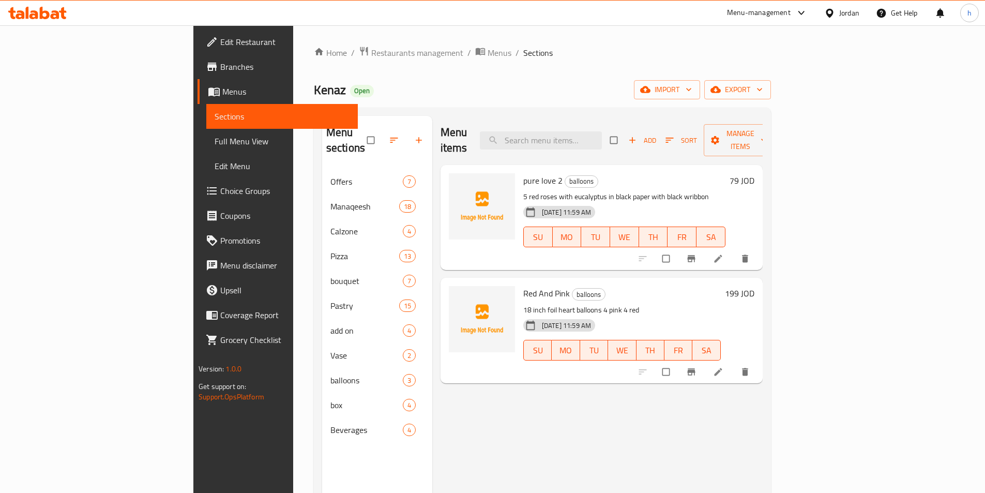
click at [214, 145] on span "Full Menu View" at bounding box center [281, 141] width 135 height 12
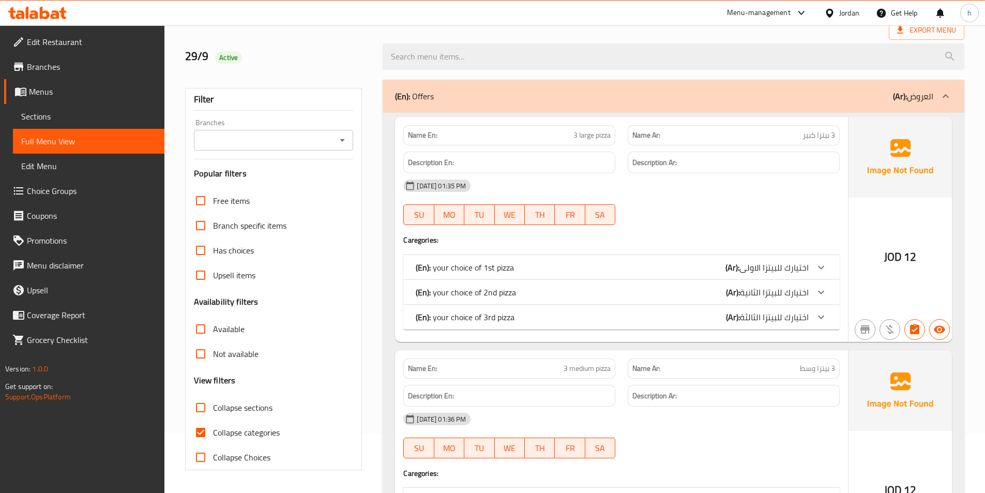
scroll to position [103, 0]
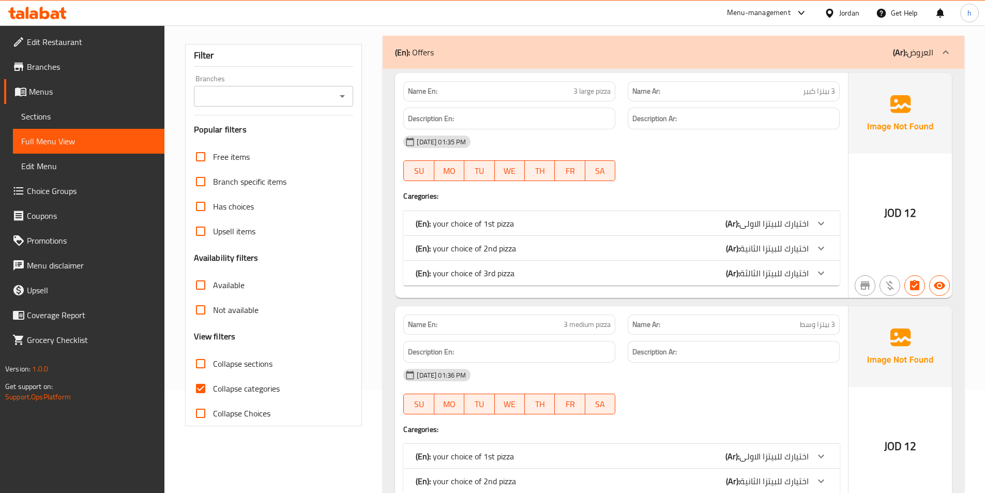
click at [245, 390] on span "Collapse categories" at bounding box center [246, 388] width 67 height 12
click at [213, 390] on input "Collapse categories" at bounding box center [200, 388] width 25 height 25
checkbox input "false"
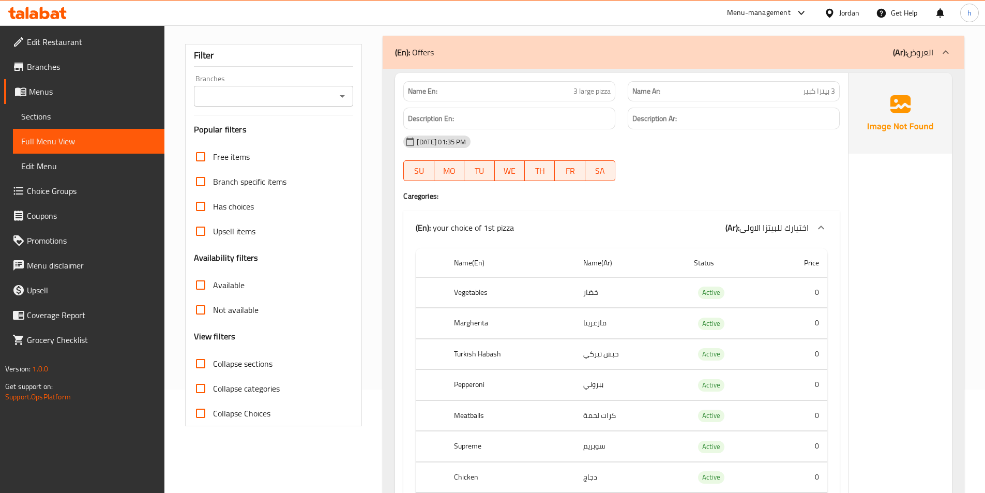
click at [257, 367] on span "Collapse sections" at bounding box center [242, 363] width 59 height 12
click at [213, 367] on input "Collapse sections" at bounding box center [200, 363] width 25 height 25
checkbox input "true"
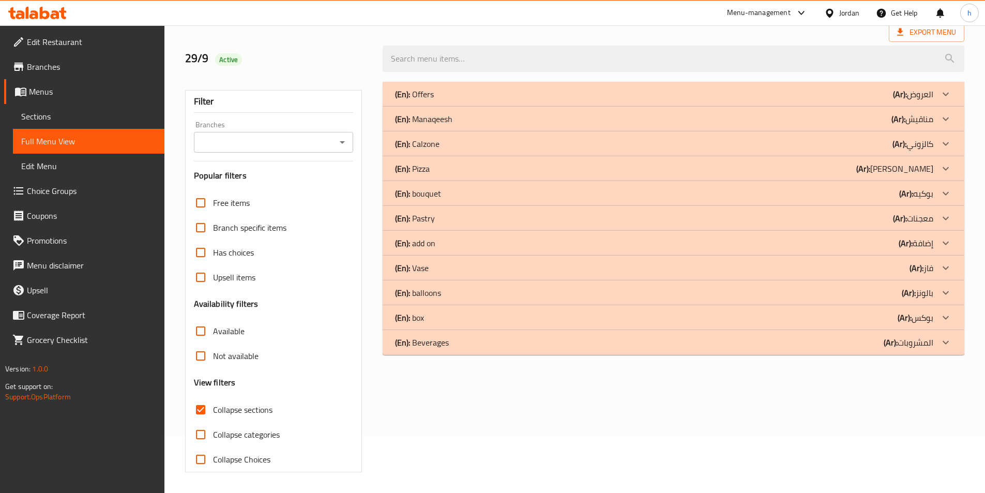
scroll to position [57, 0]
click at [937, 319] on div at bounding box center [945, 317] width 25 height 25
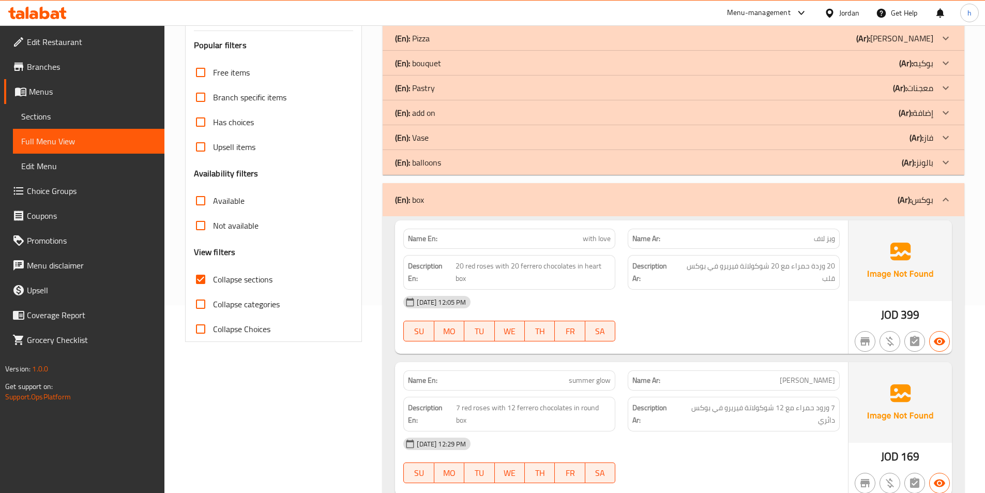
scroll to position [109, 0]
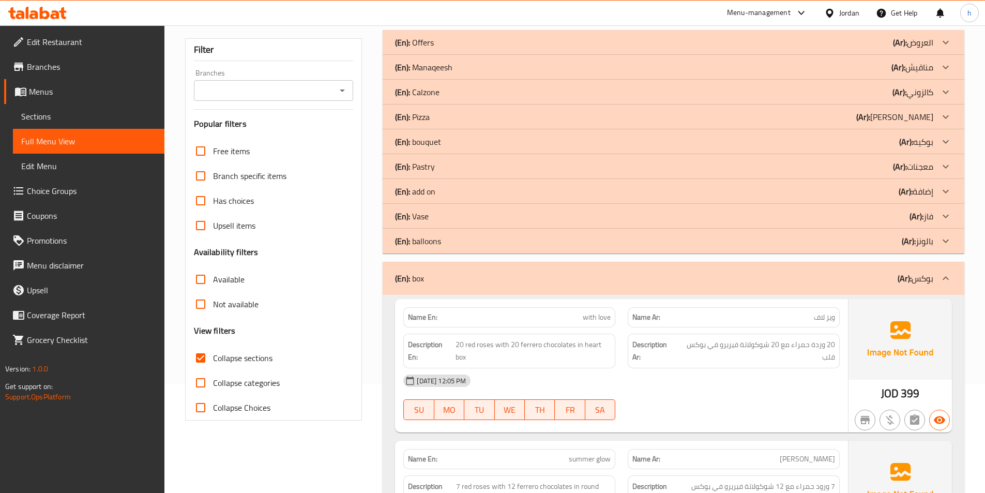
click at [948, 274] on icon at bounding box center [945, 278] width 12 height 12
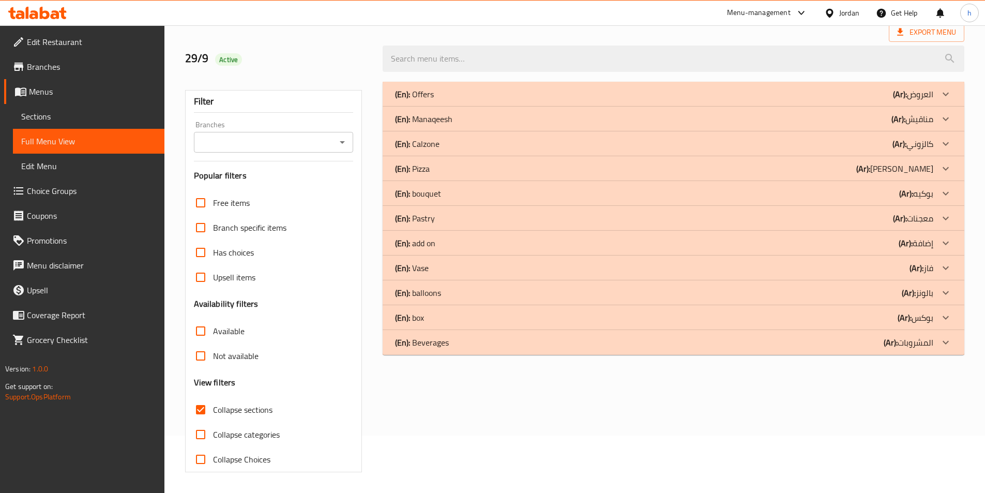
scroll to position [57, 0]
click at [939, 191] on div at bounding box center [945, 193] width 25 height 25
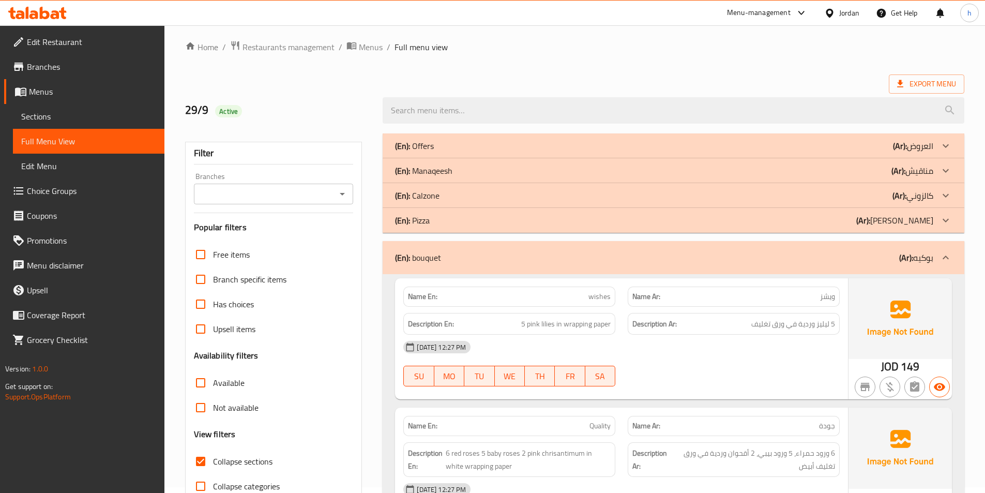
scroll to position [0, 0]
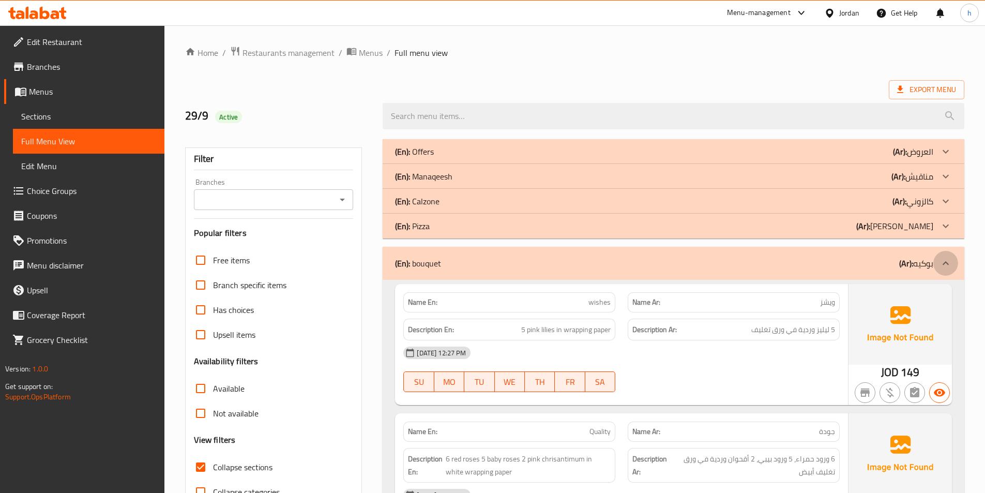
click at [943, 260] on icon at bounding box center [945, 263] width 12 height 12
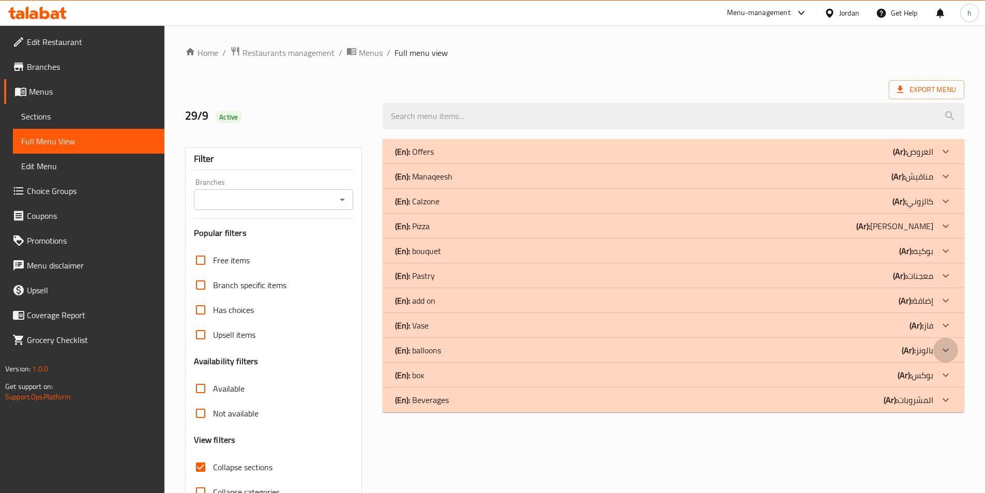
click at [949, 350] on icon at bounding box center [945, 350] width 12 height 12
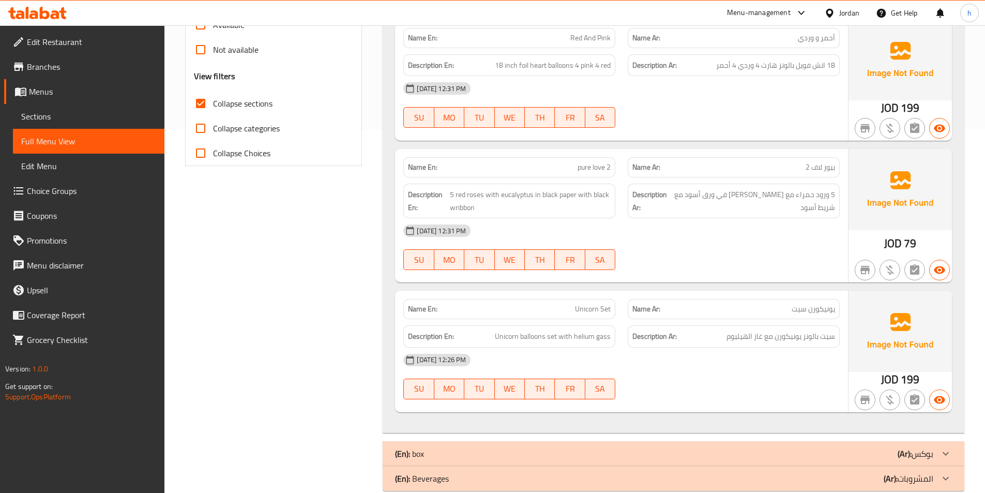
scroll to position [382, 0]
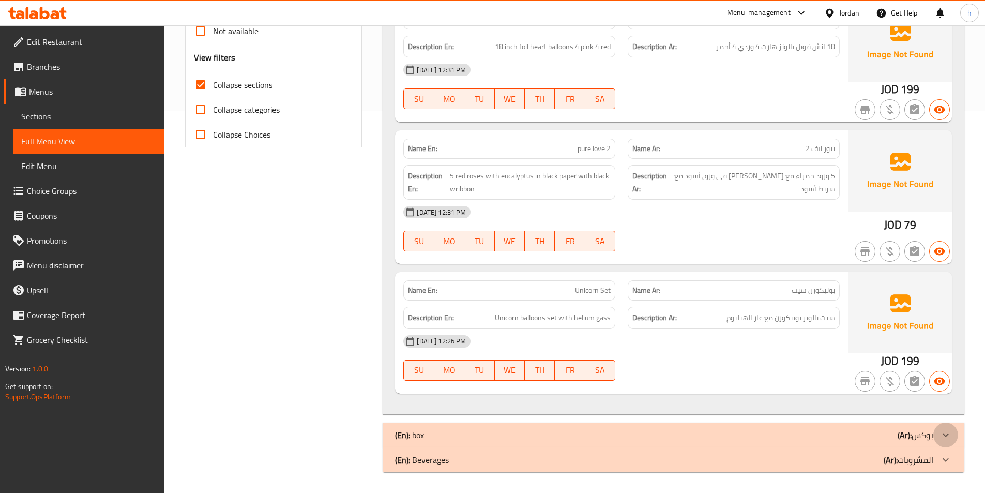
click at [943, 438] on icon at bounding box center [945, 434] width 12 height 12
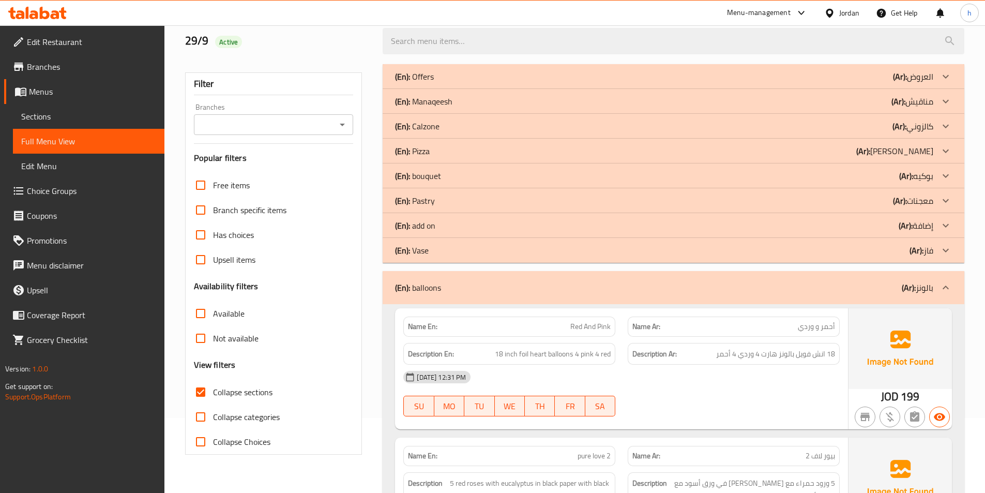
scroll to position [74, 0]
click at [944, 171] on icon at bounding box center [945, 177] width 12 height 12
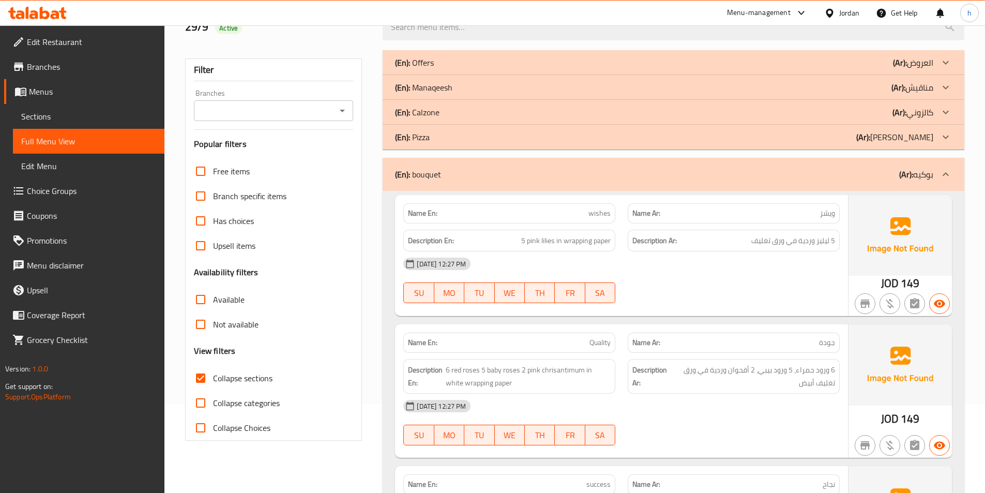
scroll to position [0, 0]
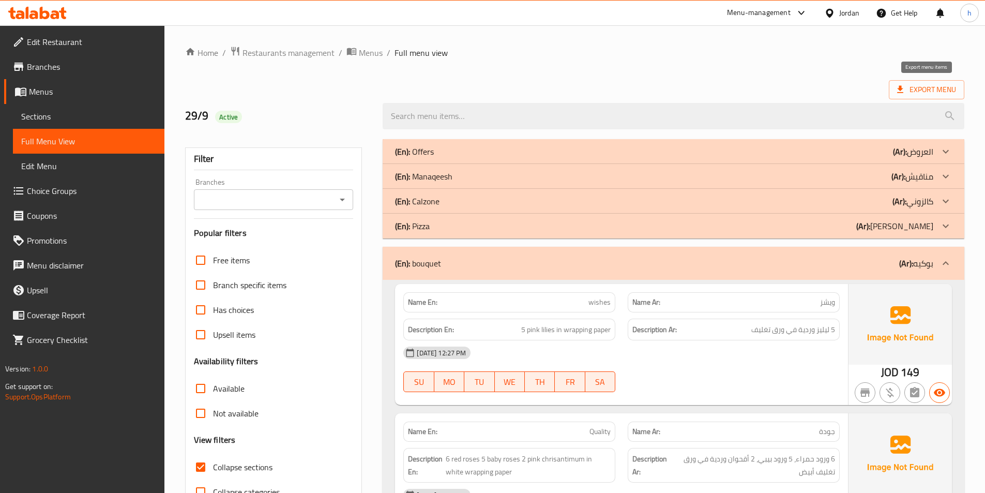
click at [928, 87] on span "Export Menu" at bounding box center [926, 89] width 59 height 13
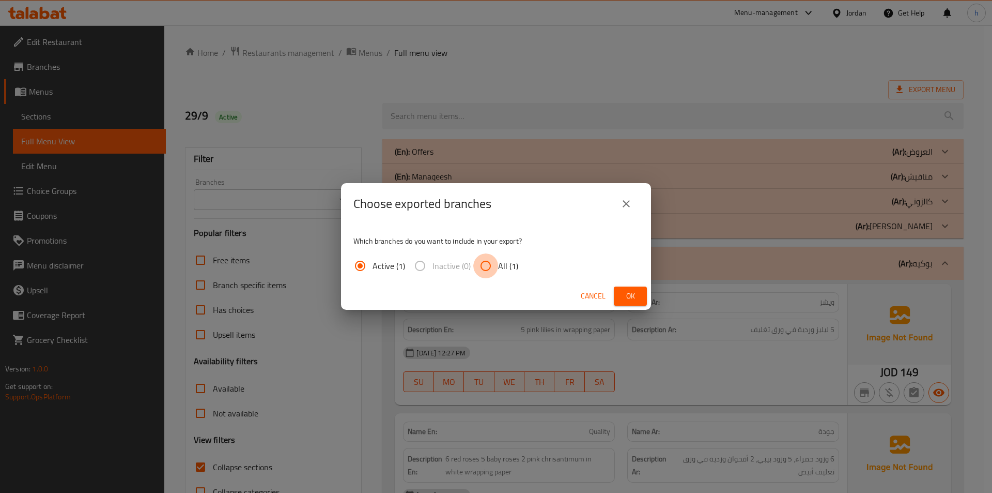
click at [483, 262] on input "All (1)" at bounding box center [485, 265] width 25 height 25
radio input "true"
click at [621, 291] on button "Ok" at bounding box center [630, 295] width 33 height 19
